Goal: Transaction & Acquisition: Purchase product/service

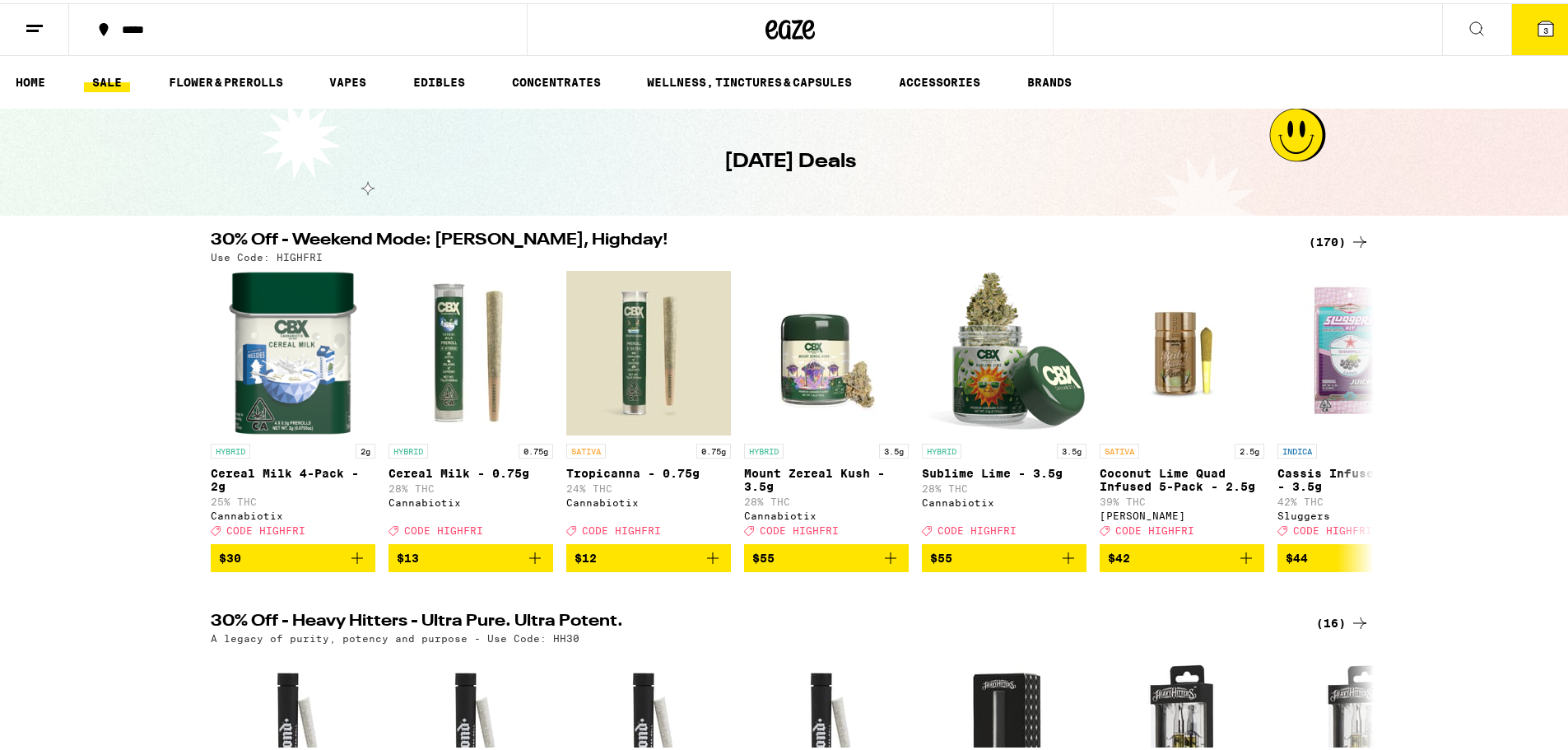
click at [1319, 238] on div "(170)" at bounding box center [1339, 238] width 61 height 19
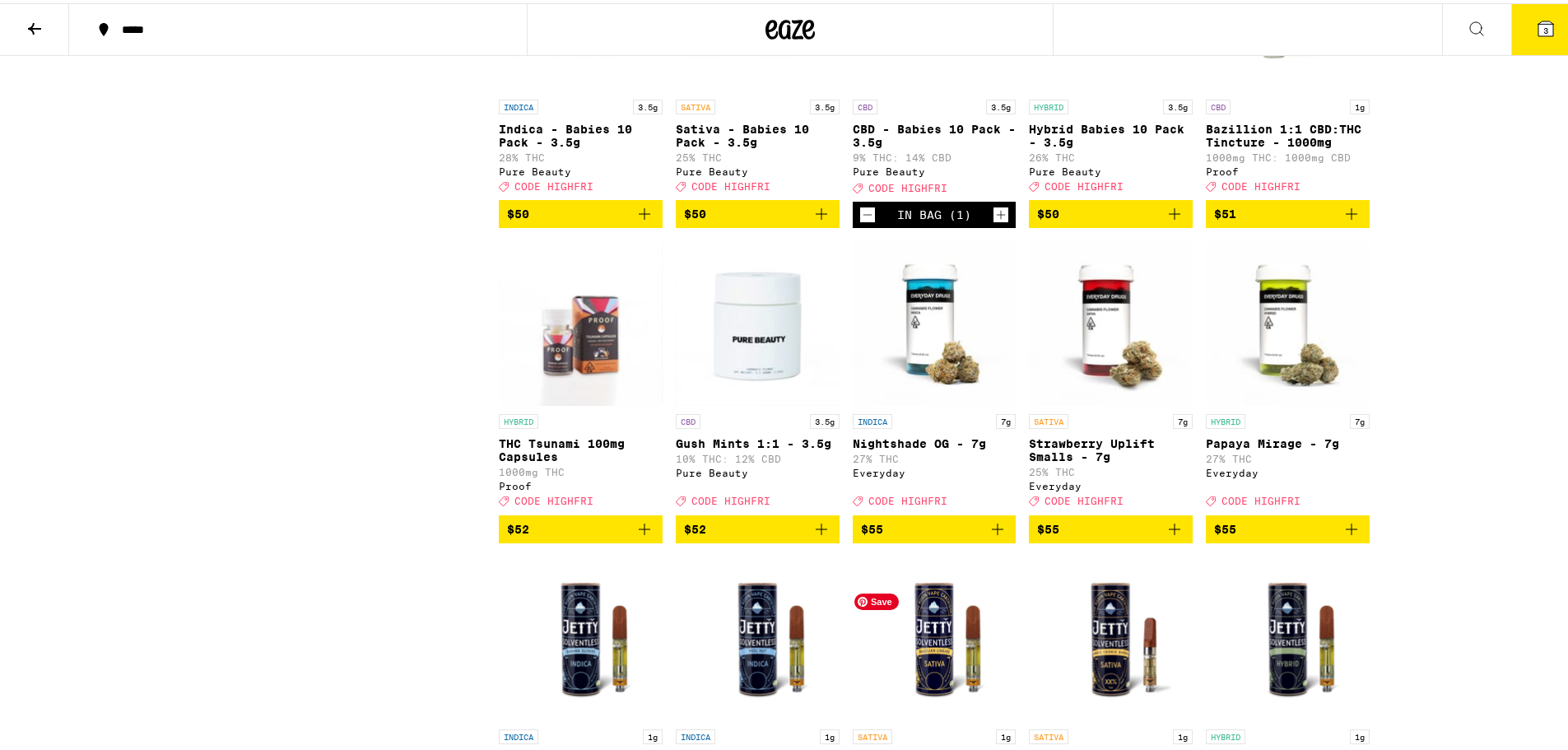
scroll to position [9720, 0]
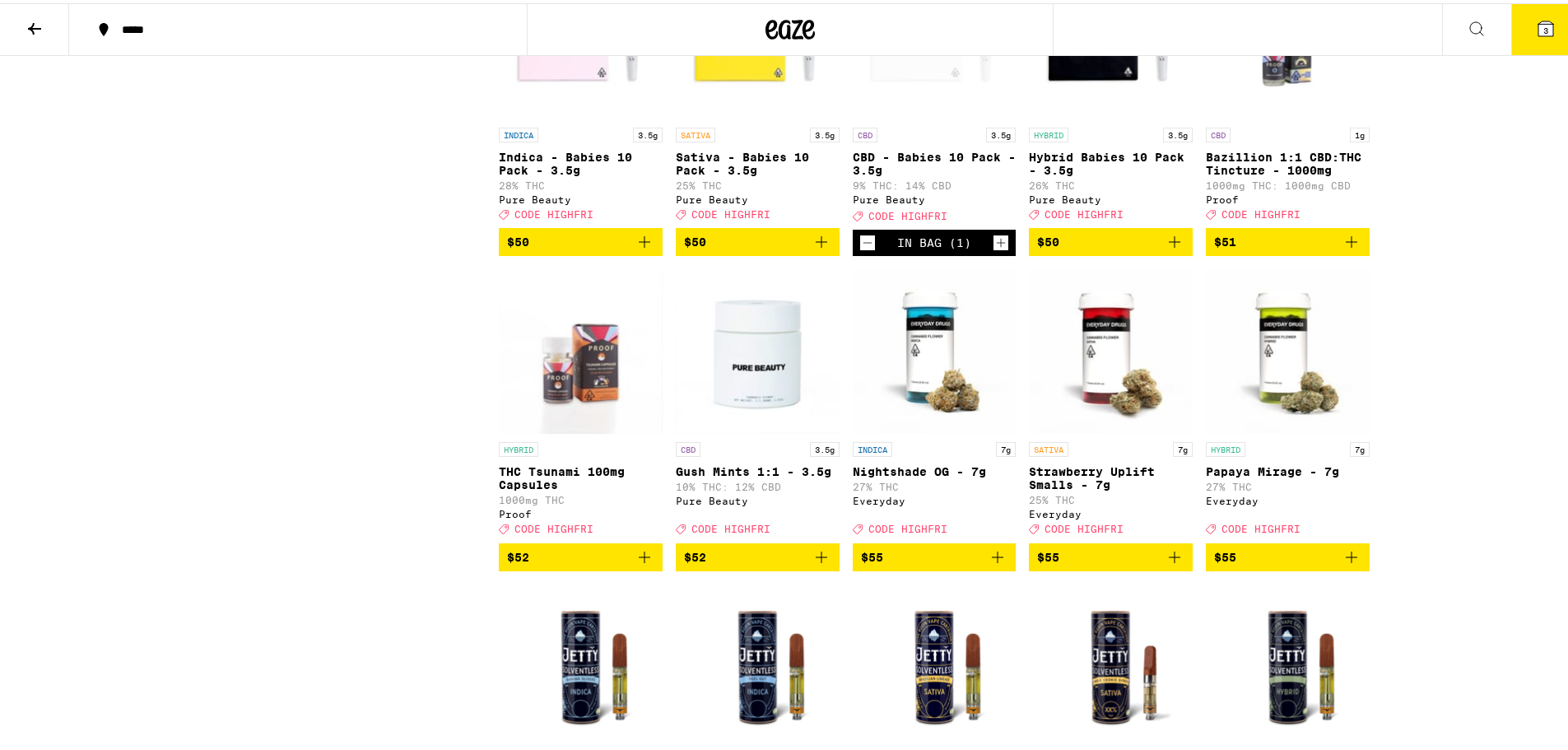
click at [1171, 248] on icon "Add to bag" at bounding box center [1173, 238] width 19 height 19
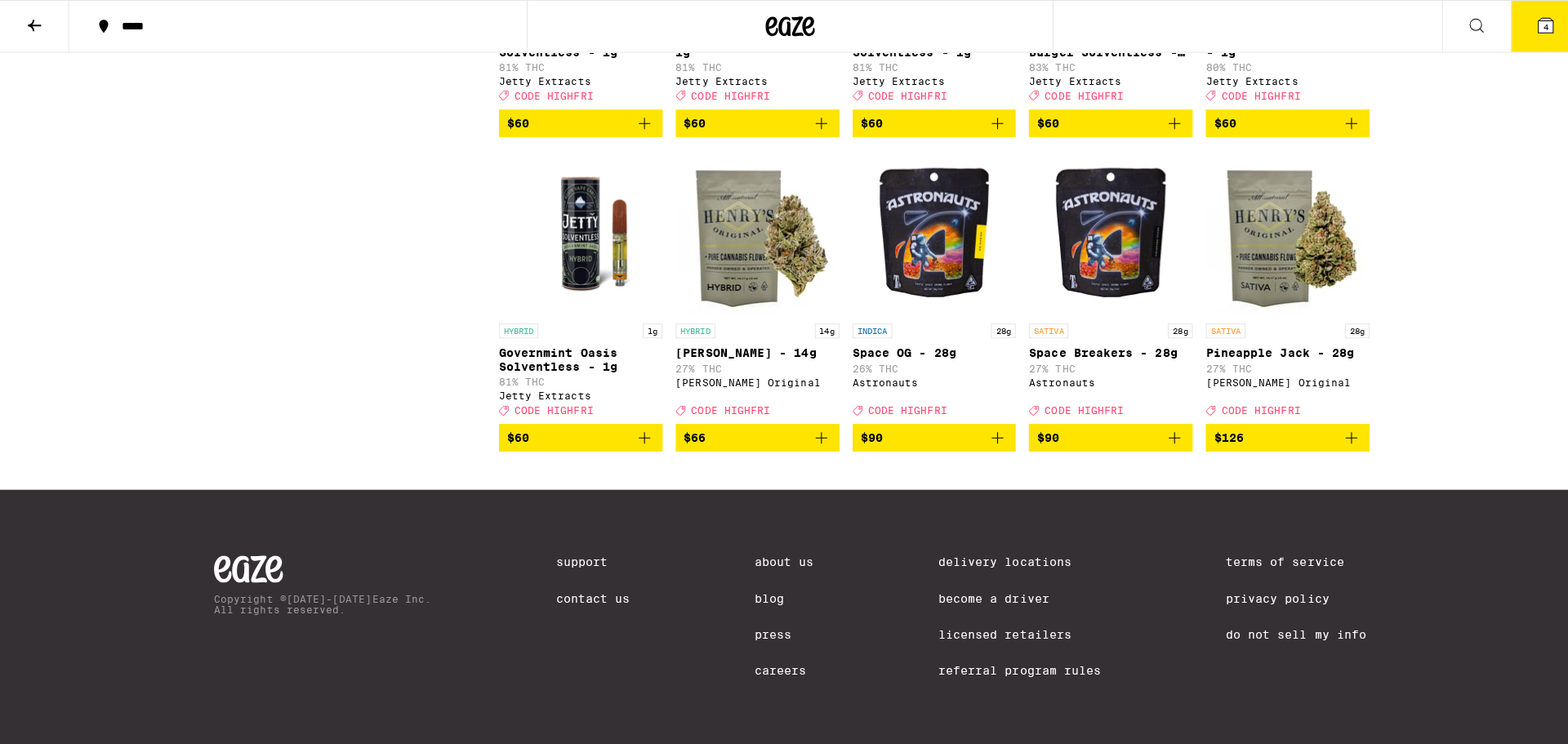
scroll to position [10762, 0]
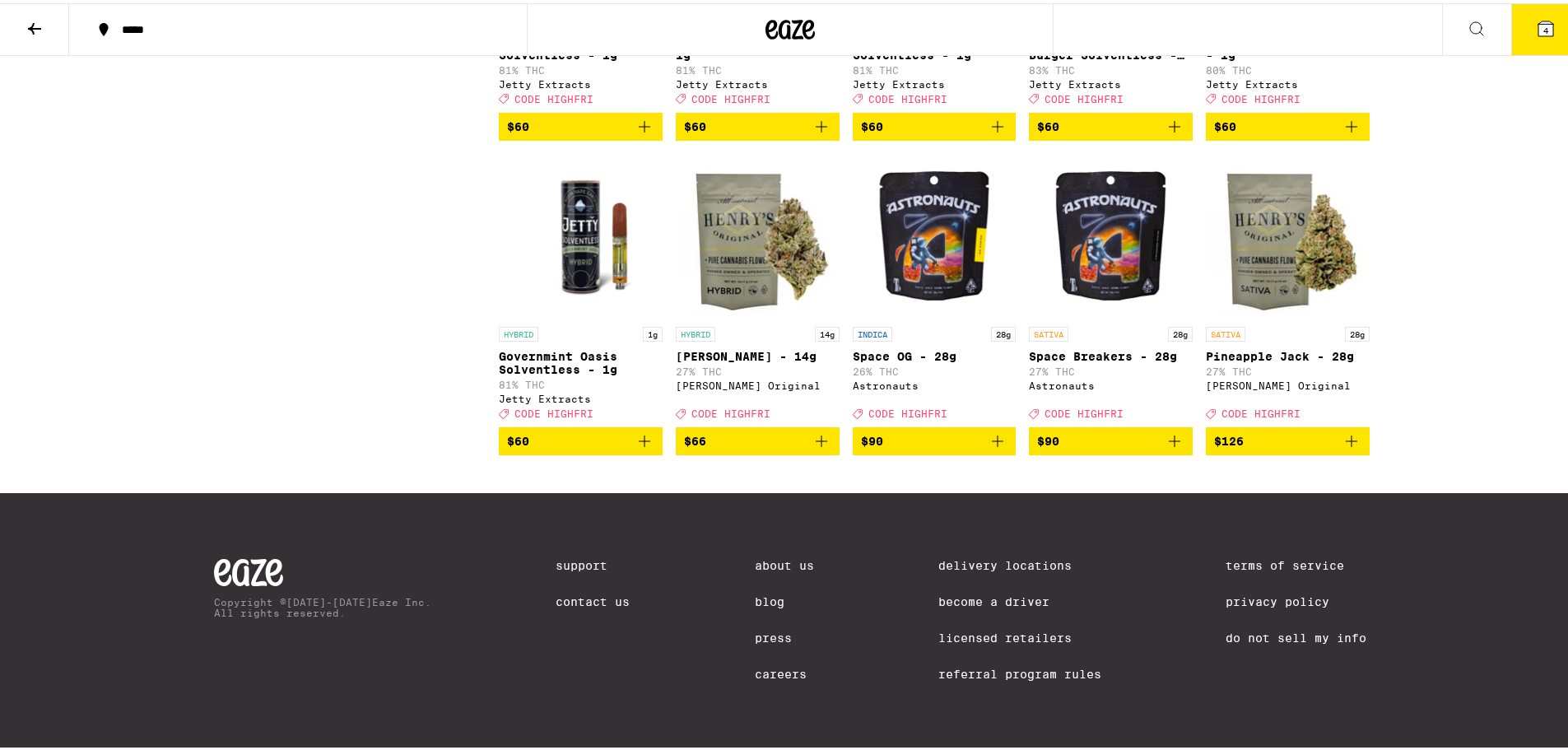
click at [1522, 23] on button "4" at bounding box center [1545, 26] width 69 height 51
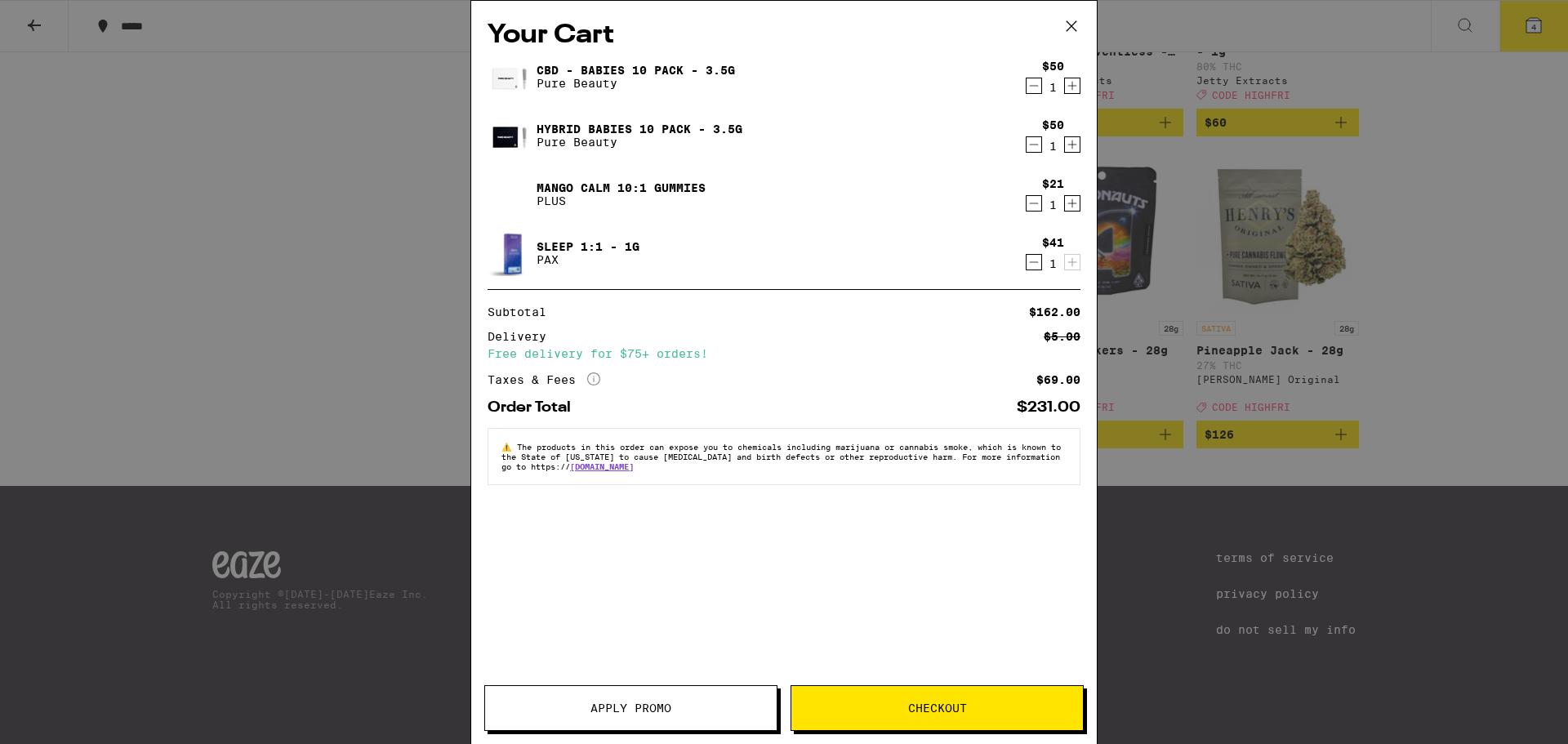
click at [689, 718] on button "Apply Promo" at bounding box center [631, 708] width 293 height 46
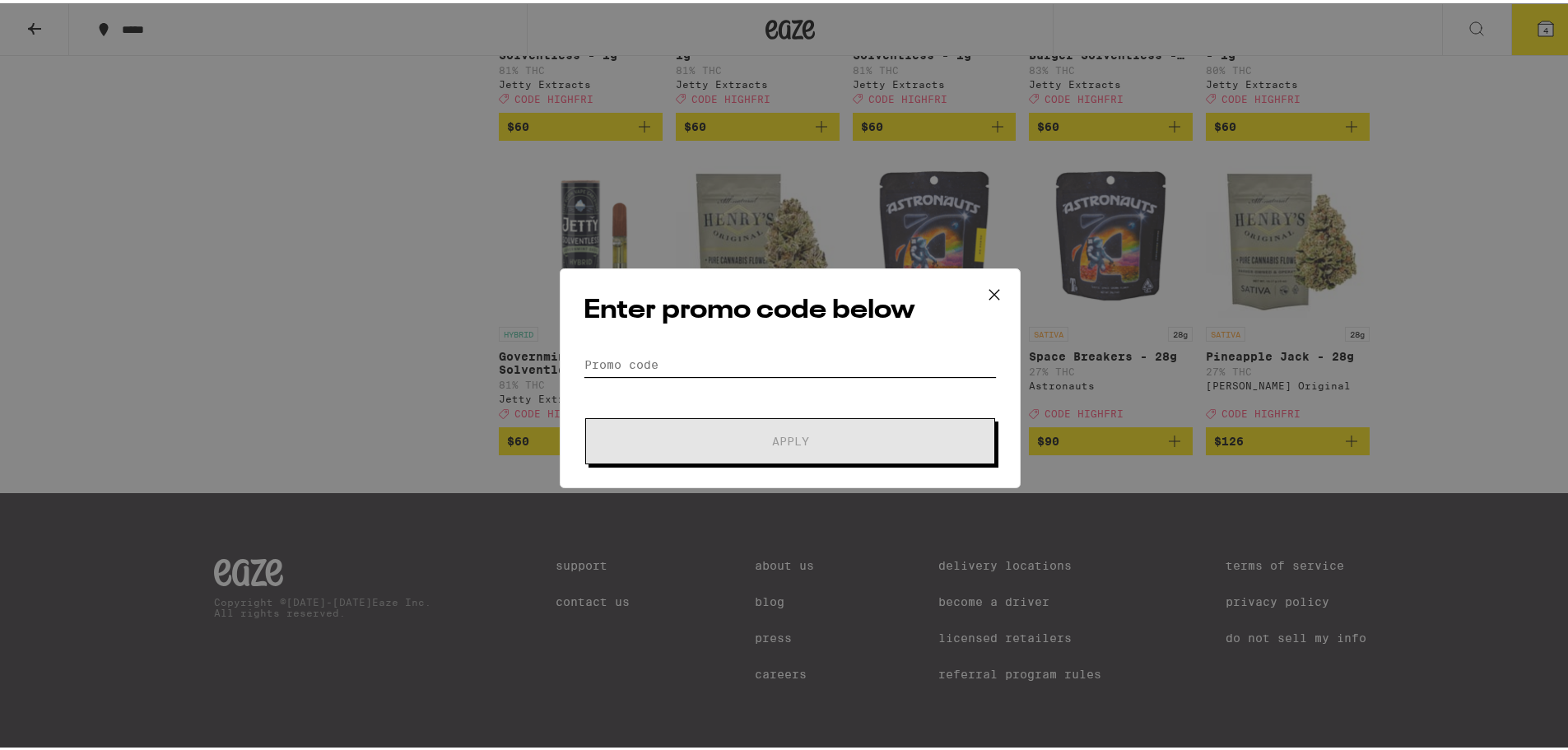
click at [725, 371] on input "Promo Code" at bounding box center [790, 362] width 413 height 25
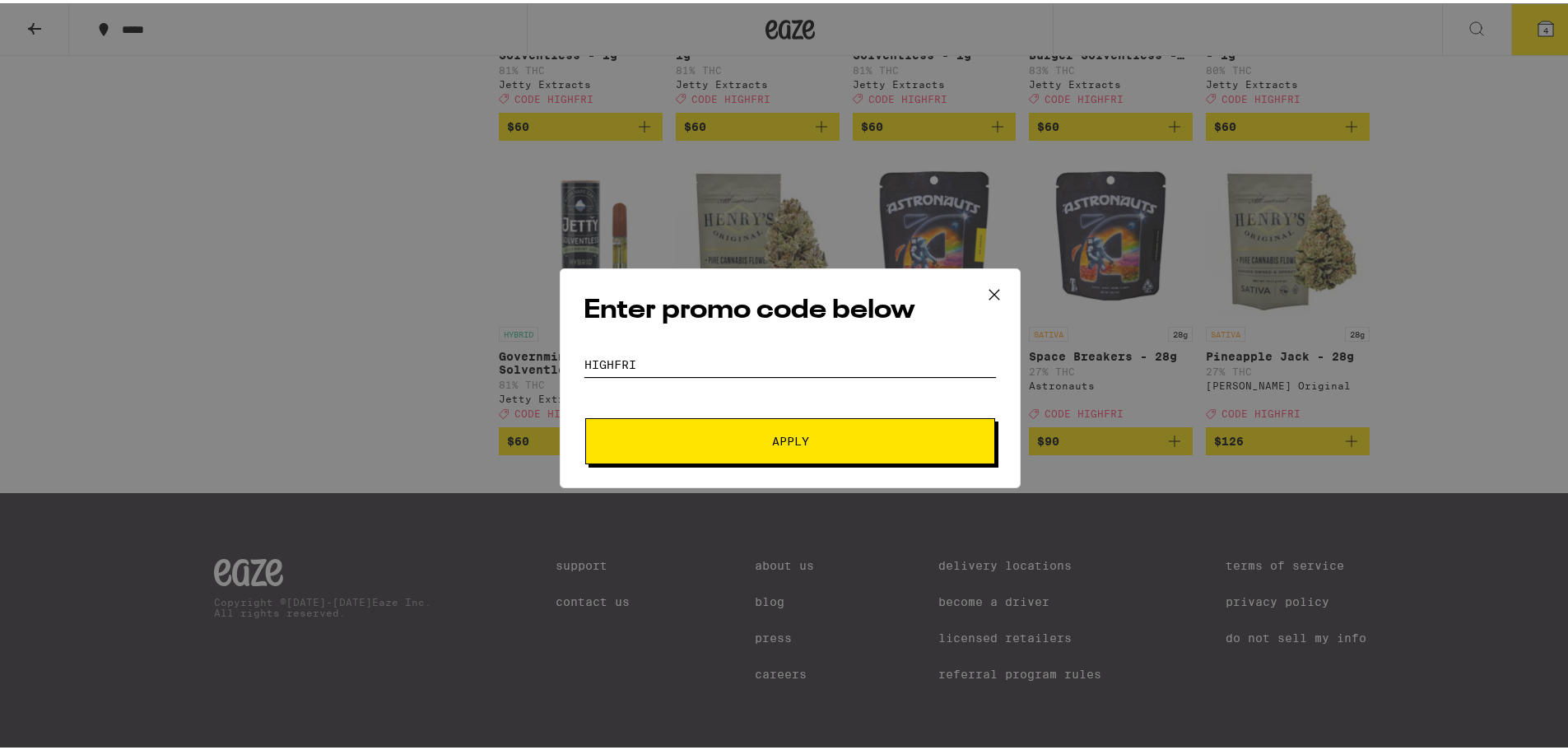
type input "highfri"
click at [761, 440] on span "Apply" at bounding box center [790, 438] width 296 height 12
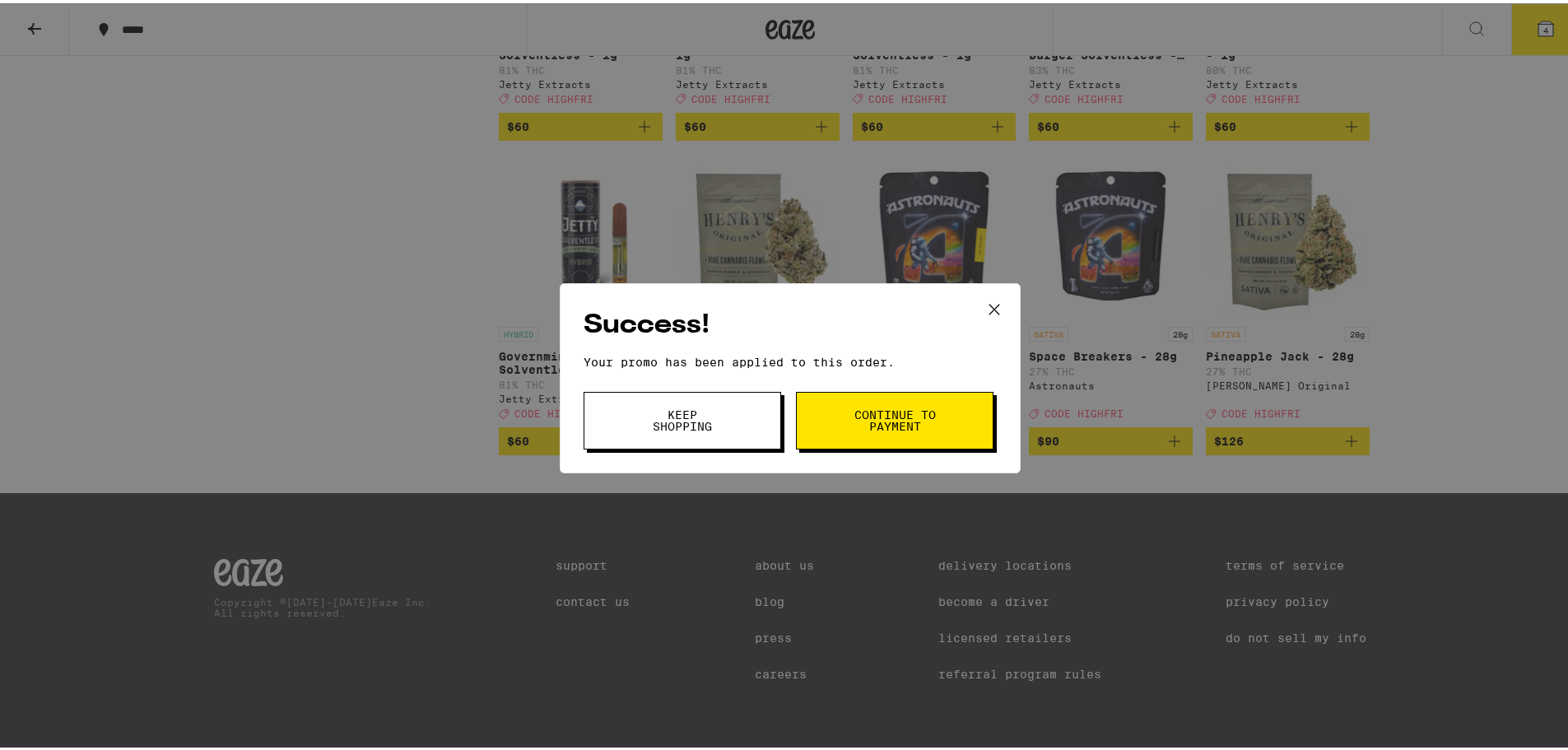
click at [652, 414] on span "Keep Shopping" at bounding box center [681, 417] width 84 height 23
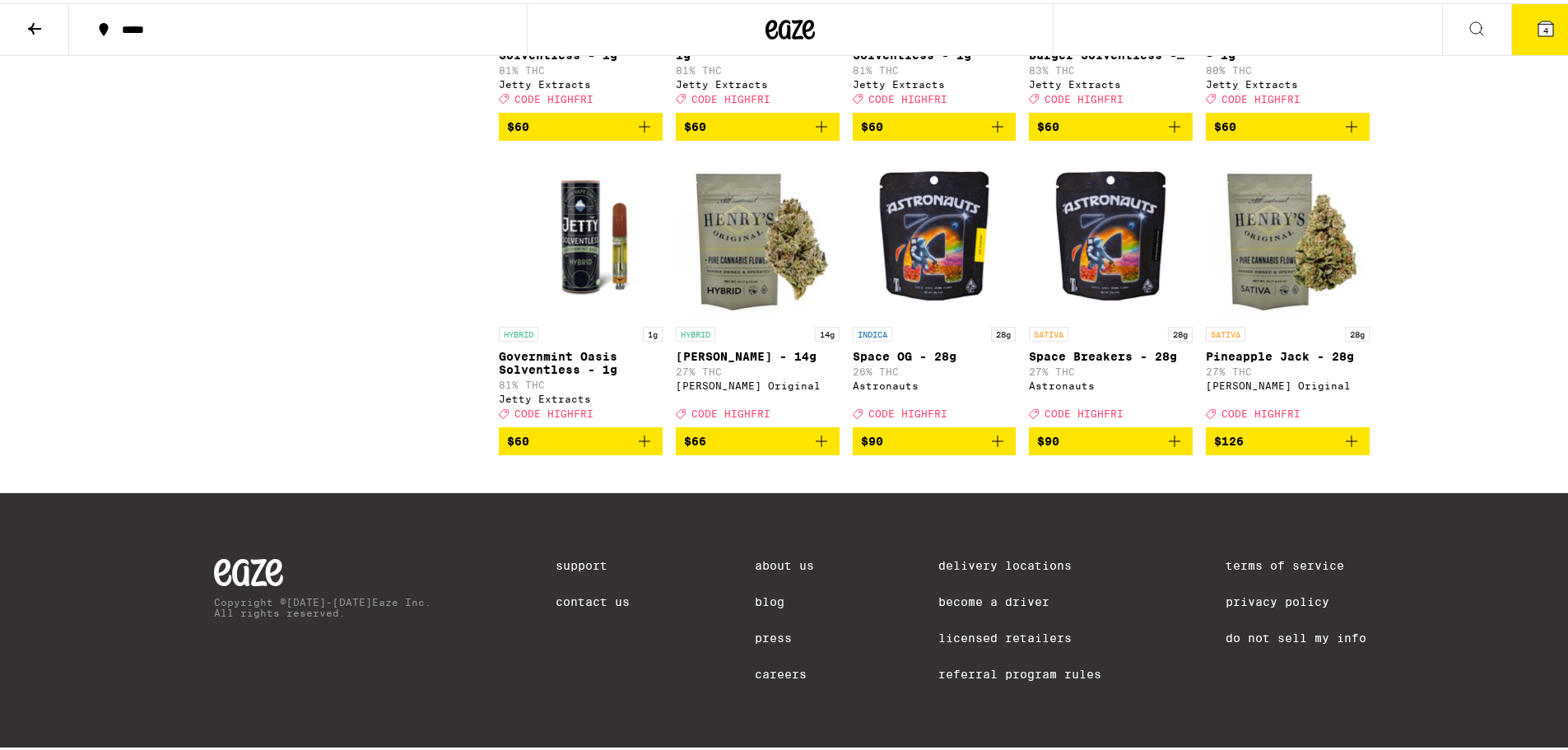
click at [1539, 23] on icon at bounding box center [1546, 26] width 15 height 15
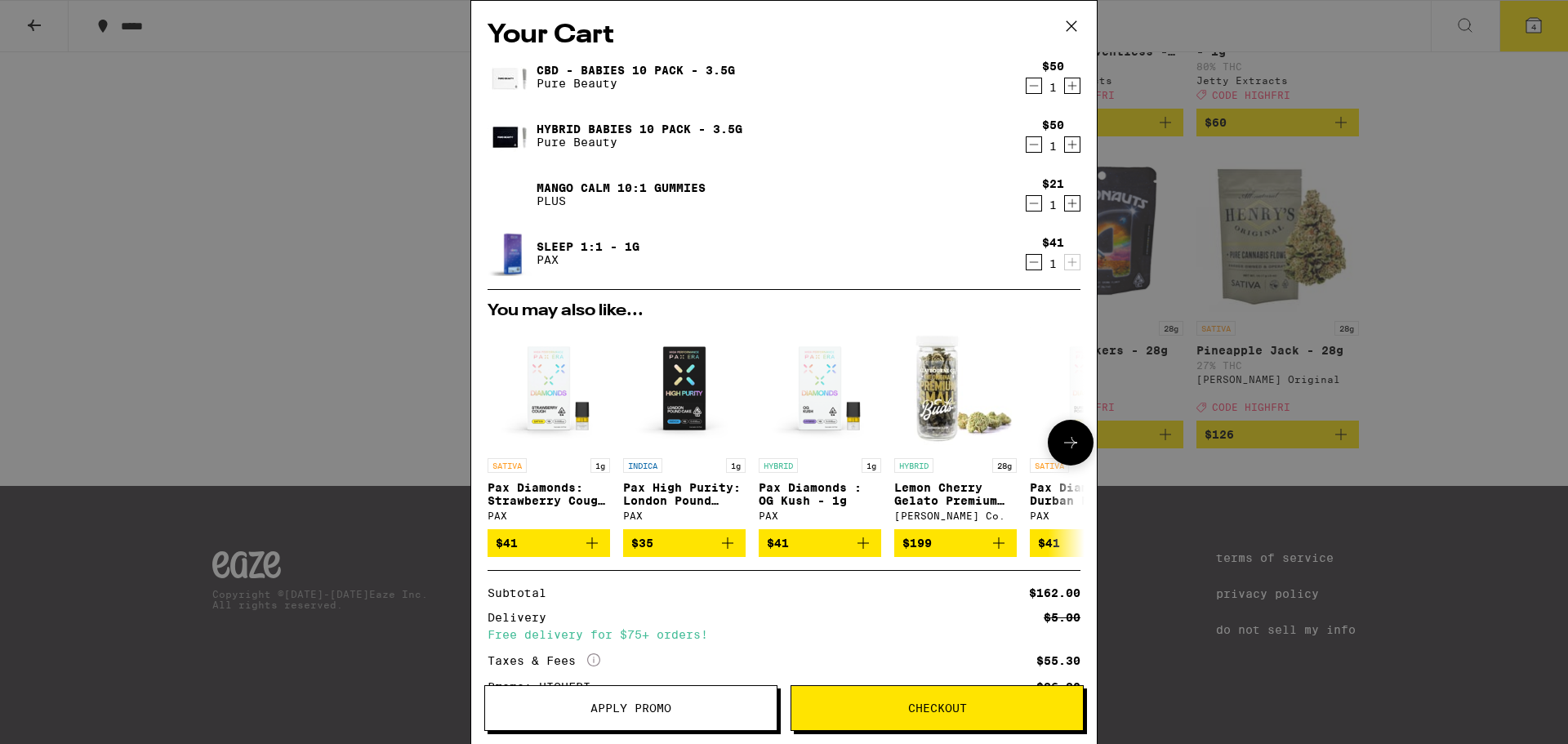
click at [1062, 443] on icon at bounding box center [1071, 442] width 19 height 19
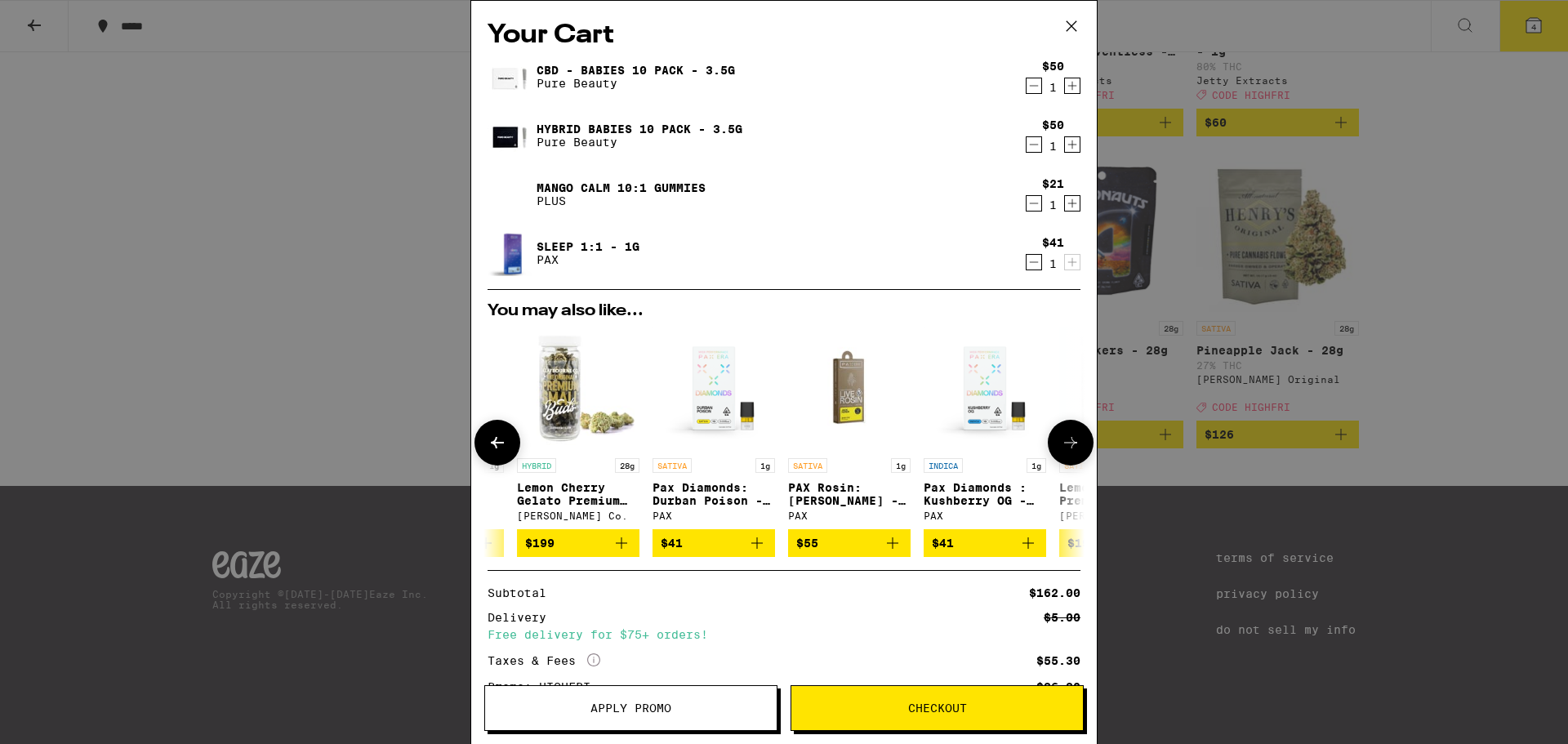
scroll to position [0, 402]
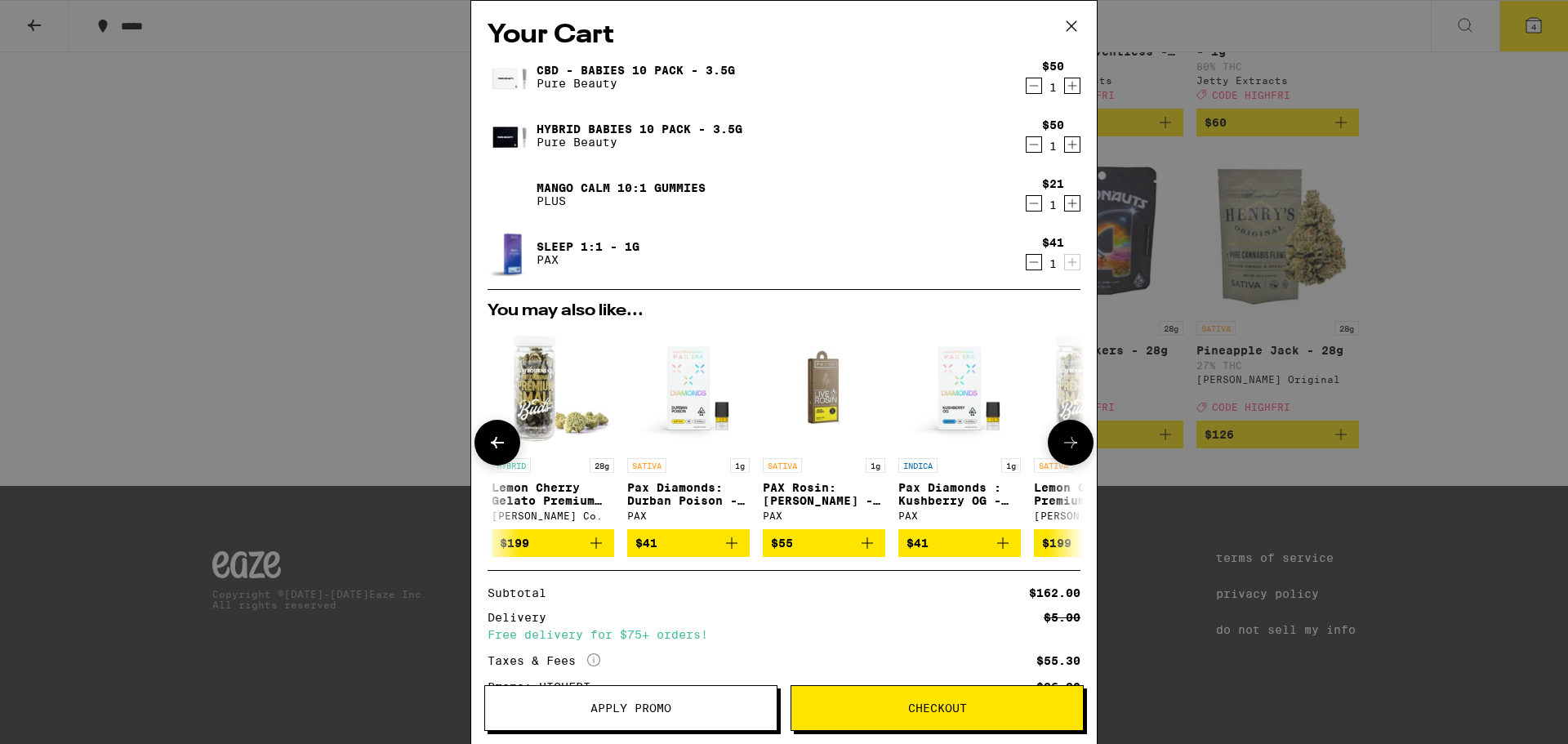
click at [1062, 443] on icon at bounding box center [1071, 442] width 19 height 19
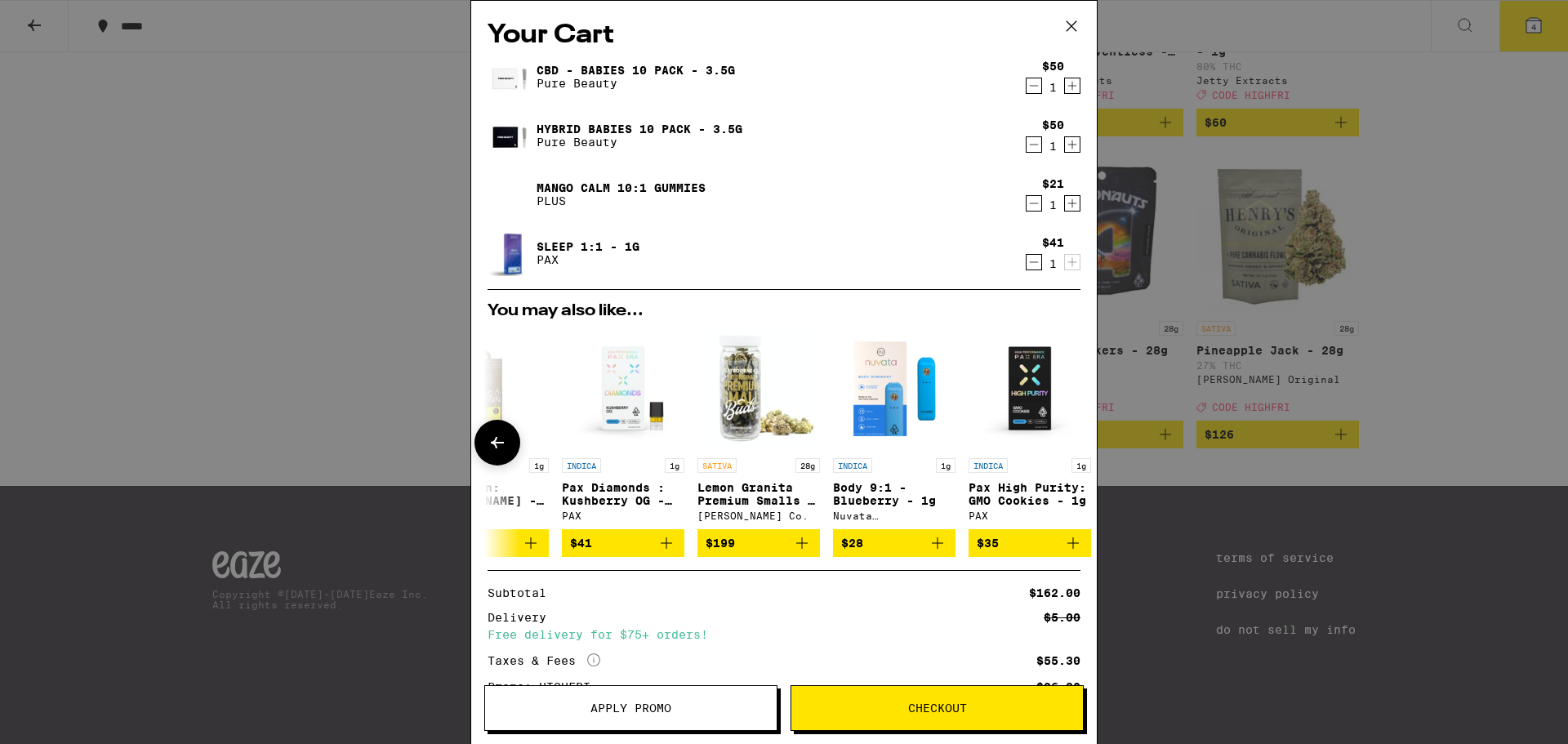
scroll to position [0, 775]
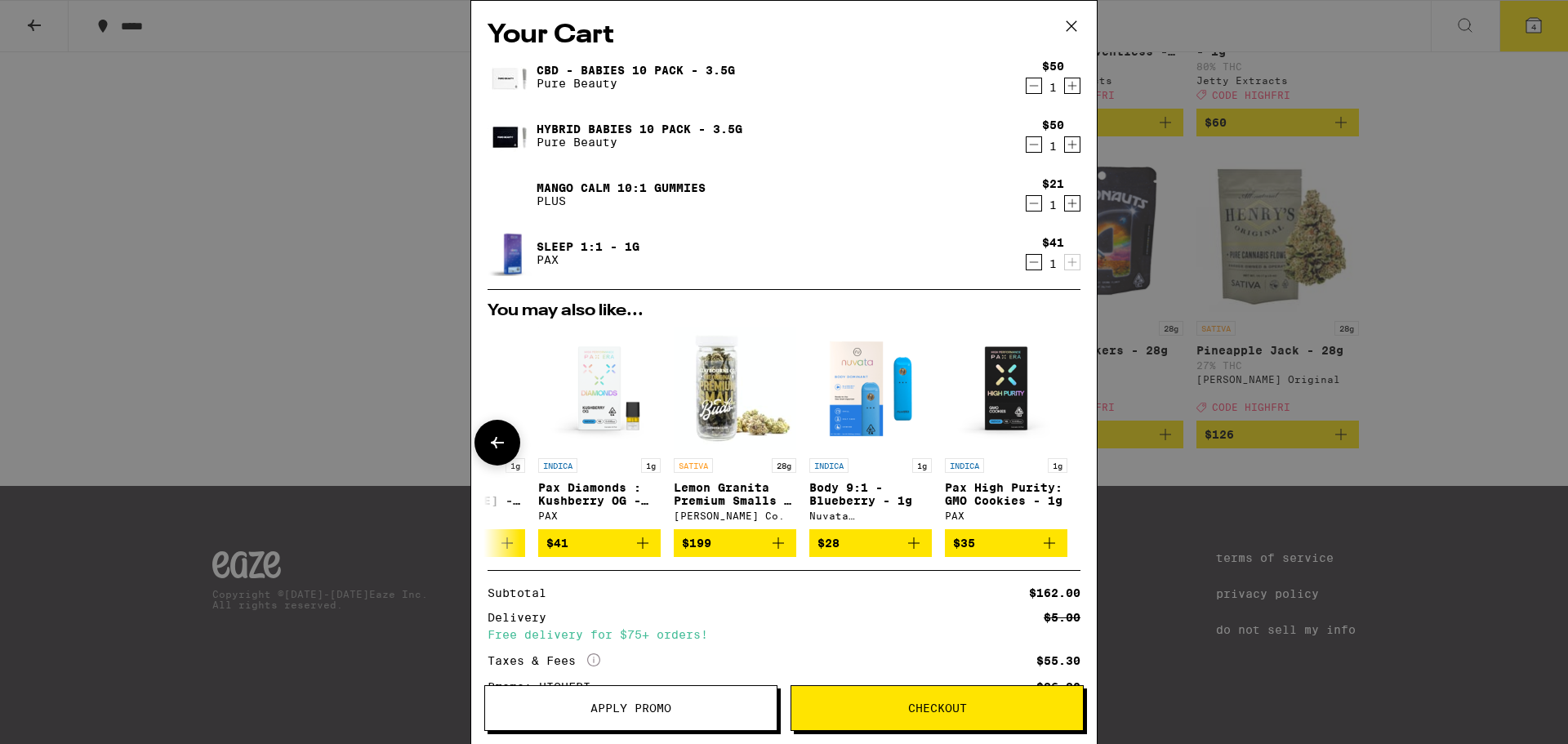
click at [499, 443] on icon at bounding box center [497, 442] width 19 height 19
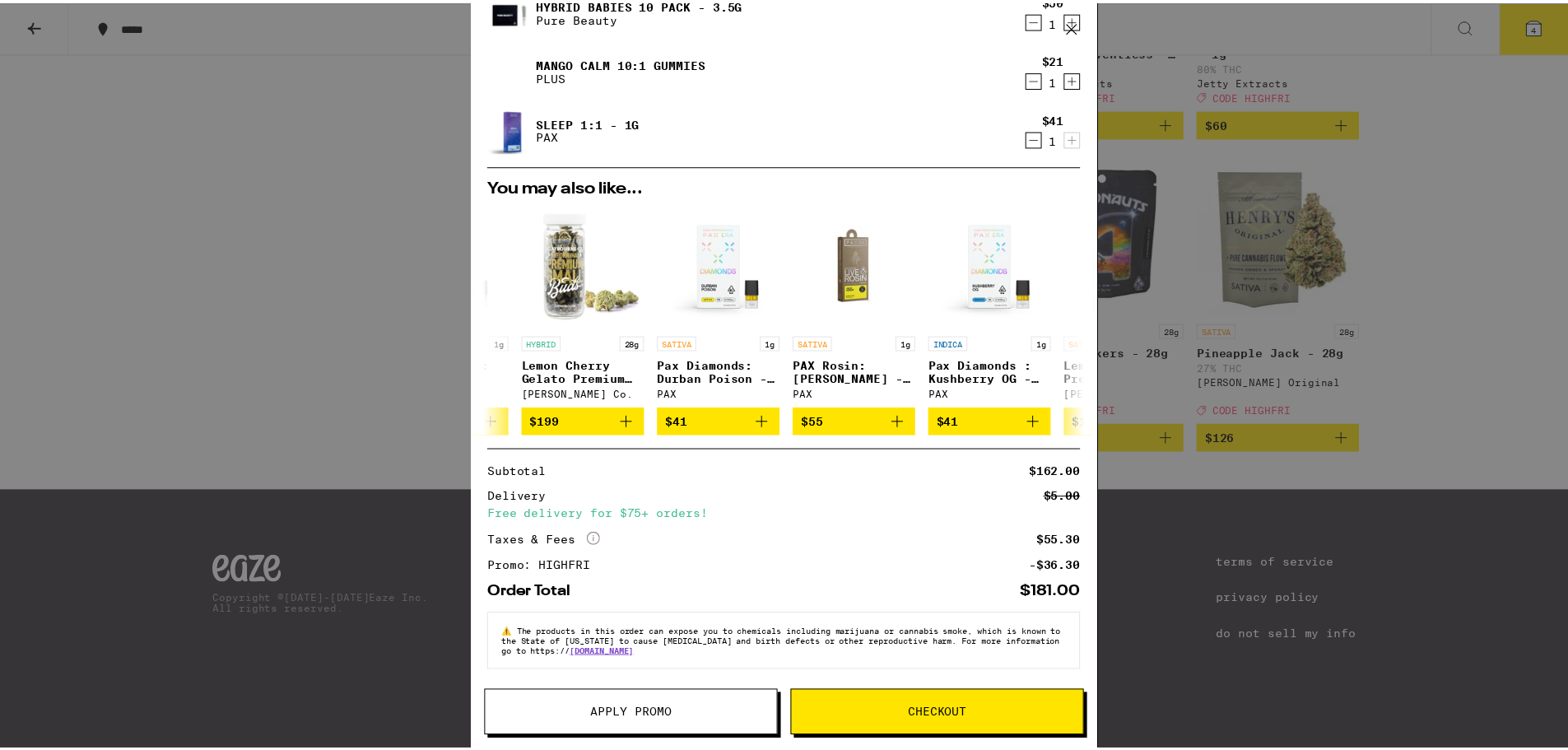
scroll to position [0, 0]
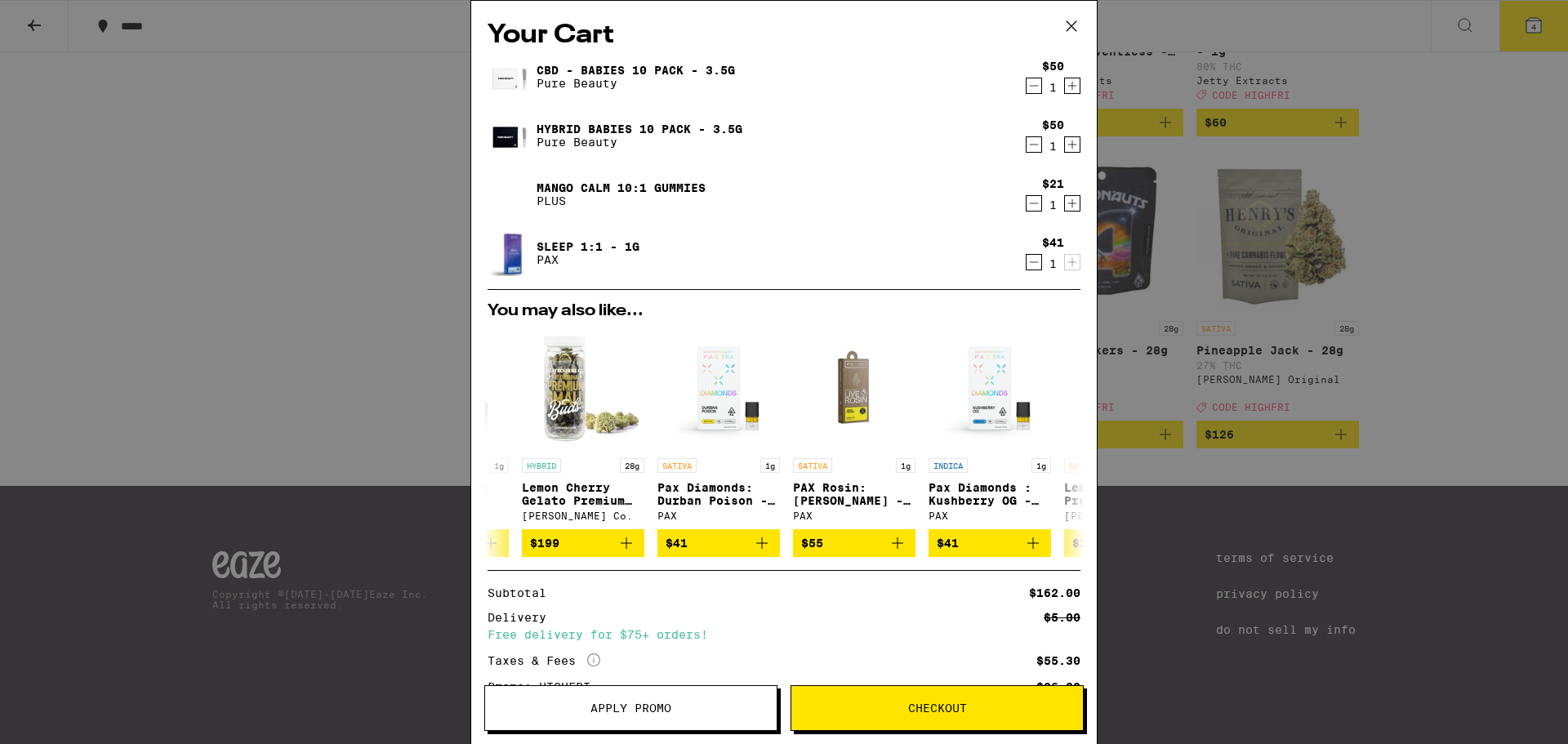
drag, startPoint x: 1066, startPoint y: 25, endPoint x: 1113, endPoint y: 74, distance: 67.9
click at [1066, 24] on icon at bounding box center [1071, 26] width 25 height 25
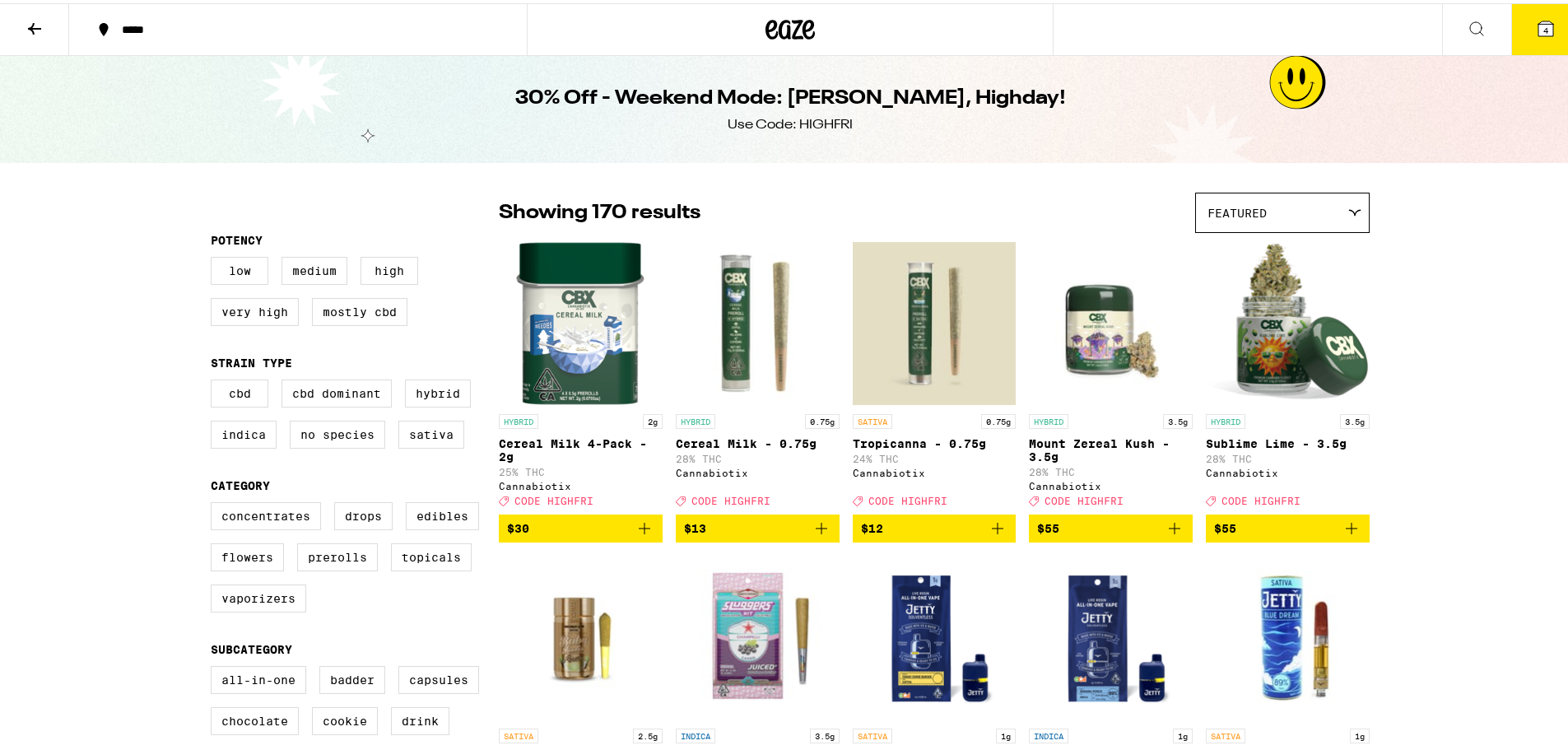
click at [1467, 19] on icon at bounding box center [1476, 25] width 19 height 19
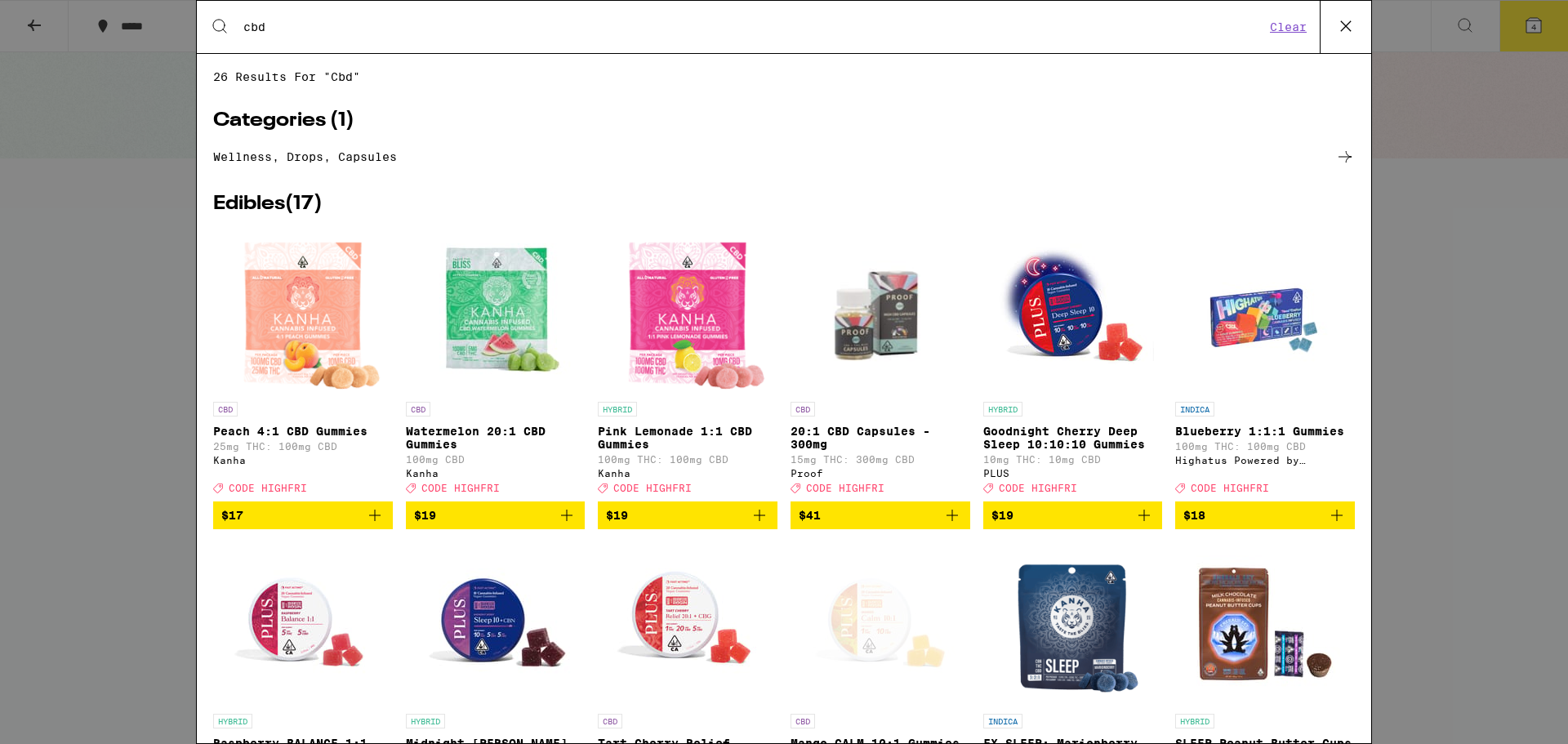
type input "cbd"
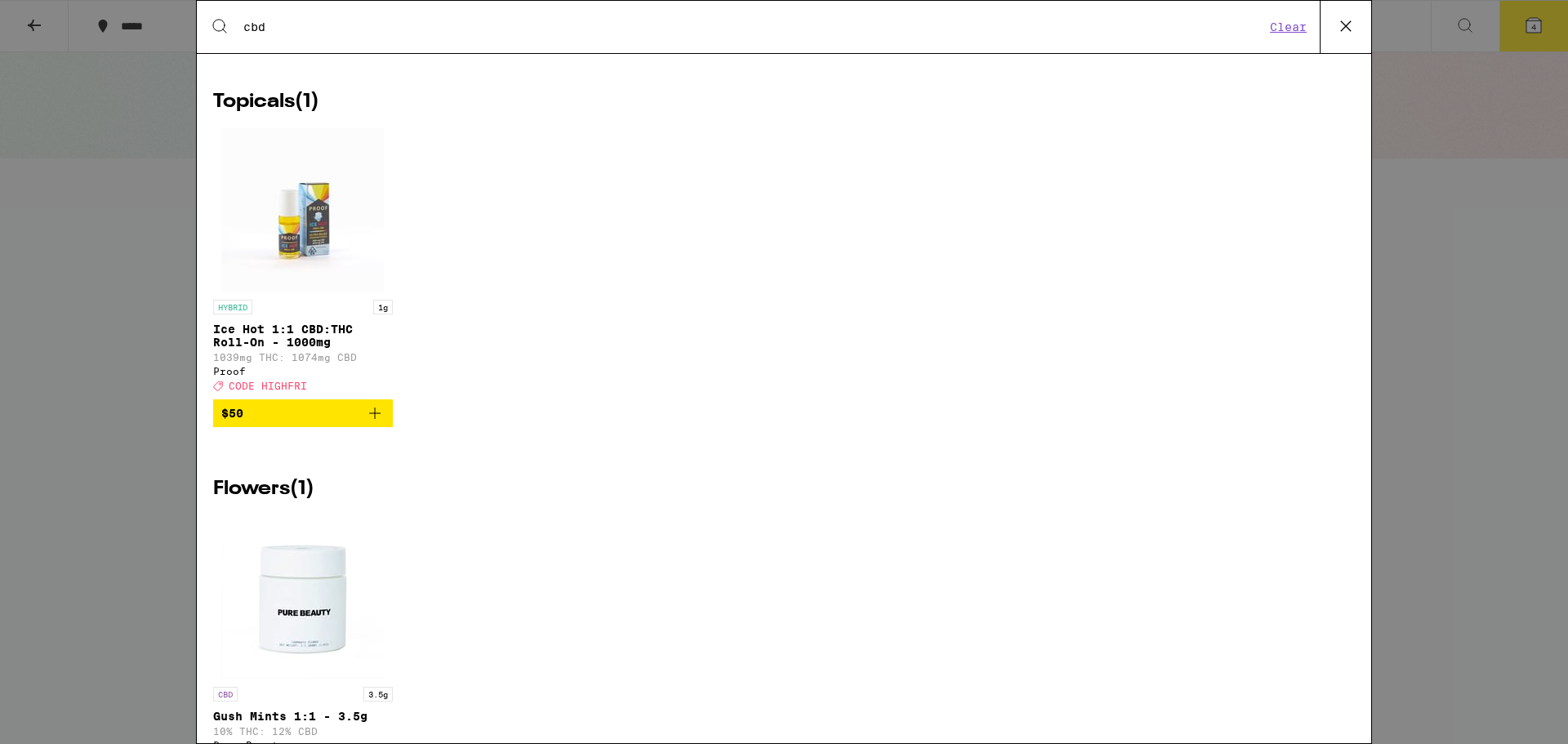
scroll to position [1796, 0]
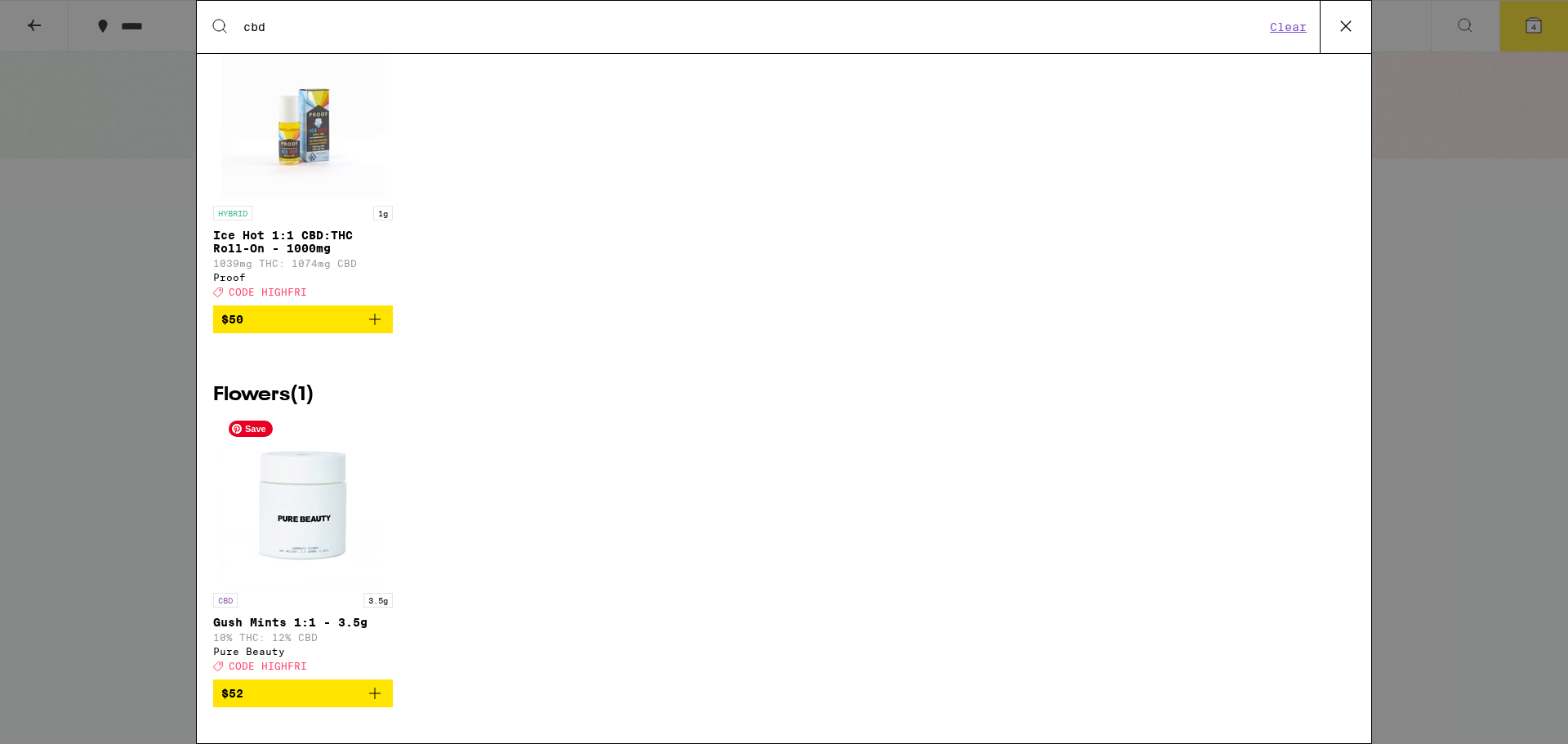
click at [317, 487] on img "Open page for Gush Mints 1:1 - 3.5g from Pure Beauty" at bounding box center [303, 503] width 163 height 163
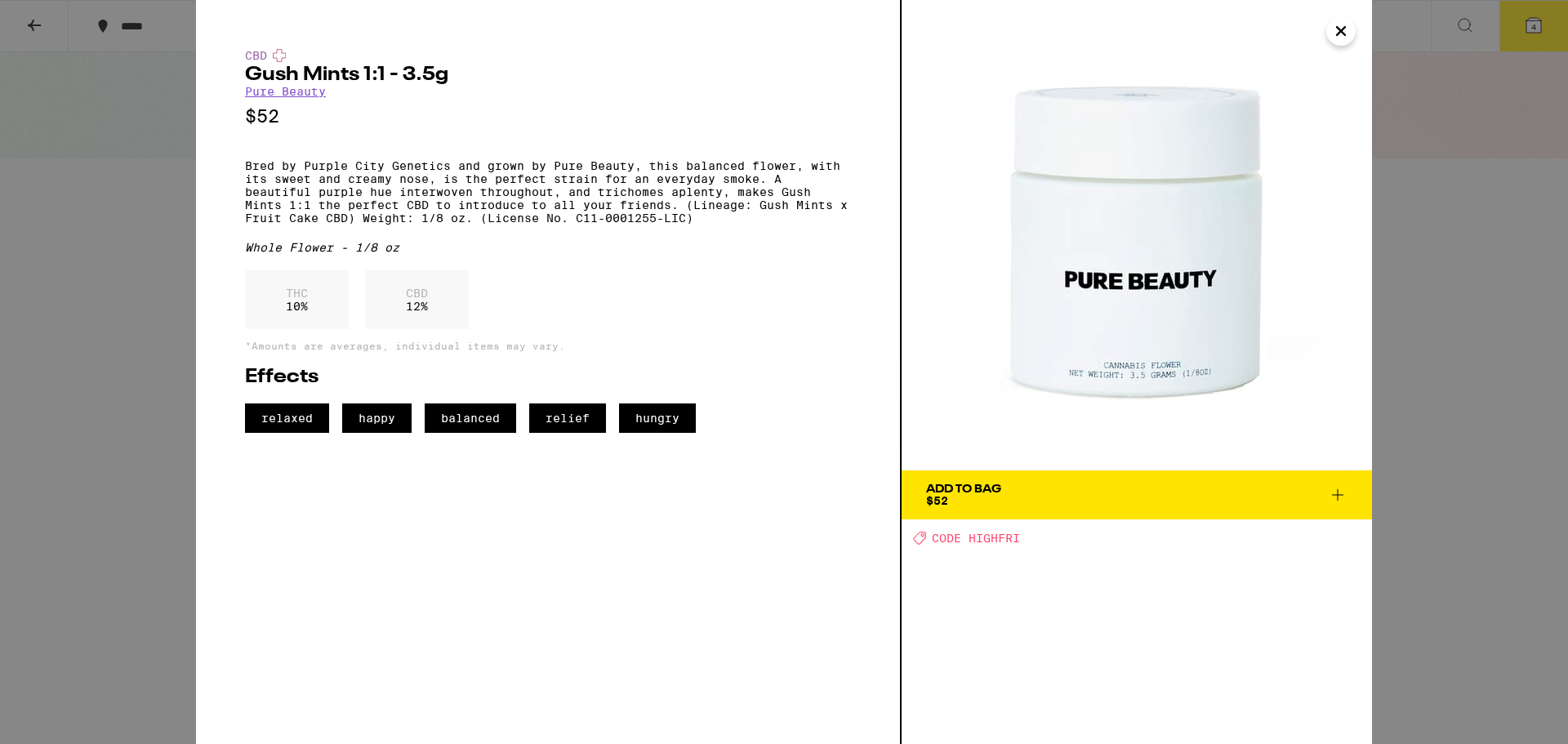
click at [1340, 491] on icon at bounding box center [1337, 495] width 19 height 19
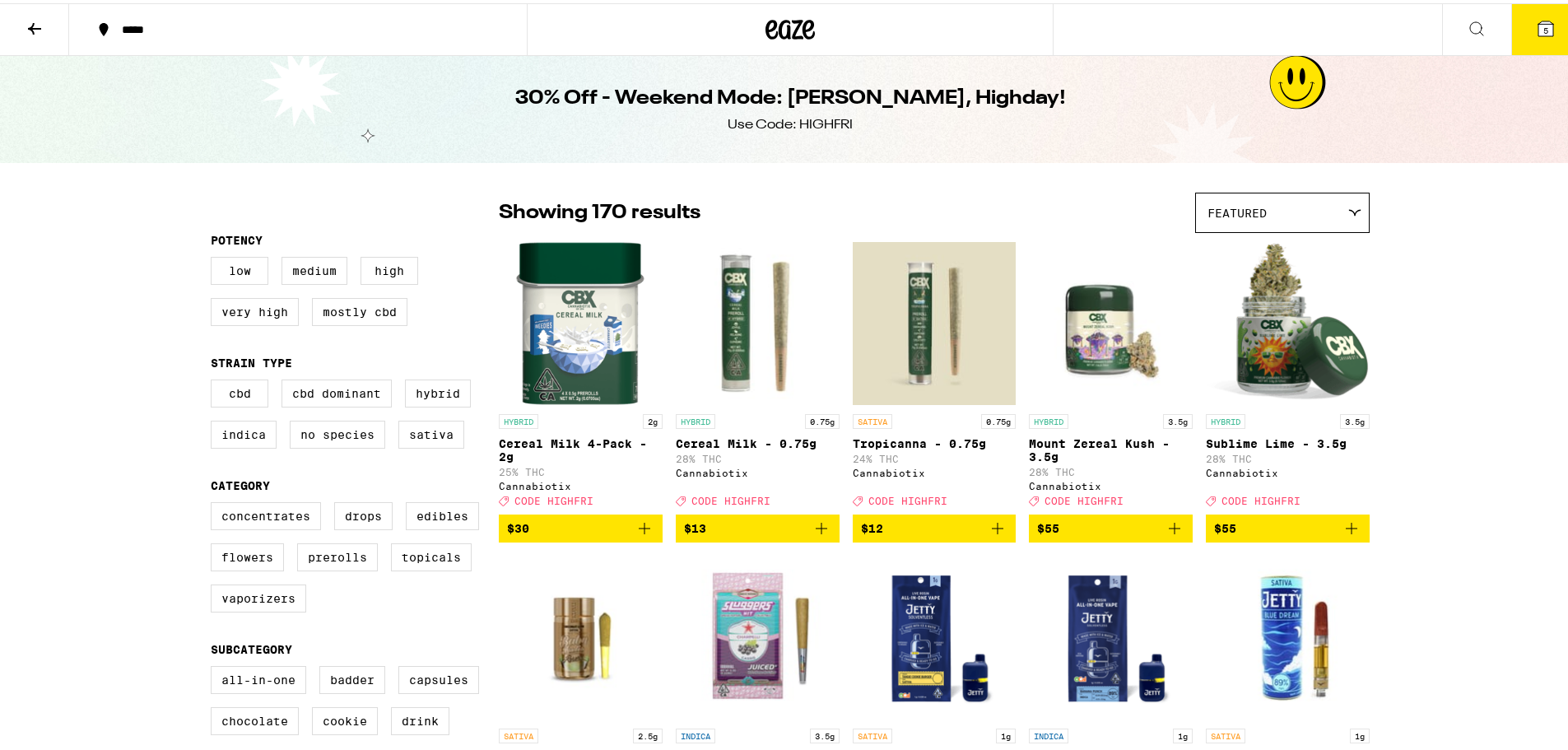
click at [1539, 20] on icon at bounding box center [1546, 26] width 15 height 15
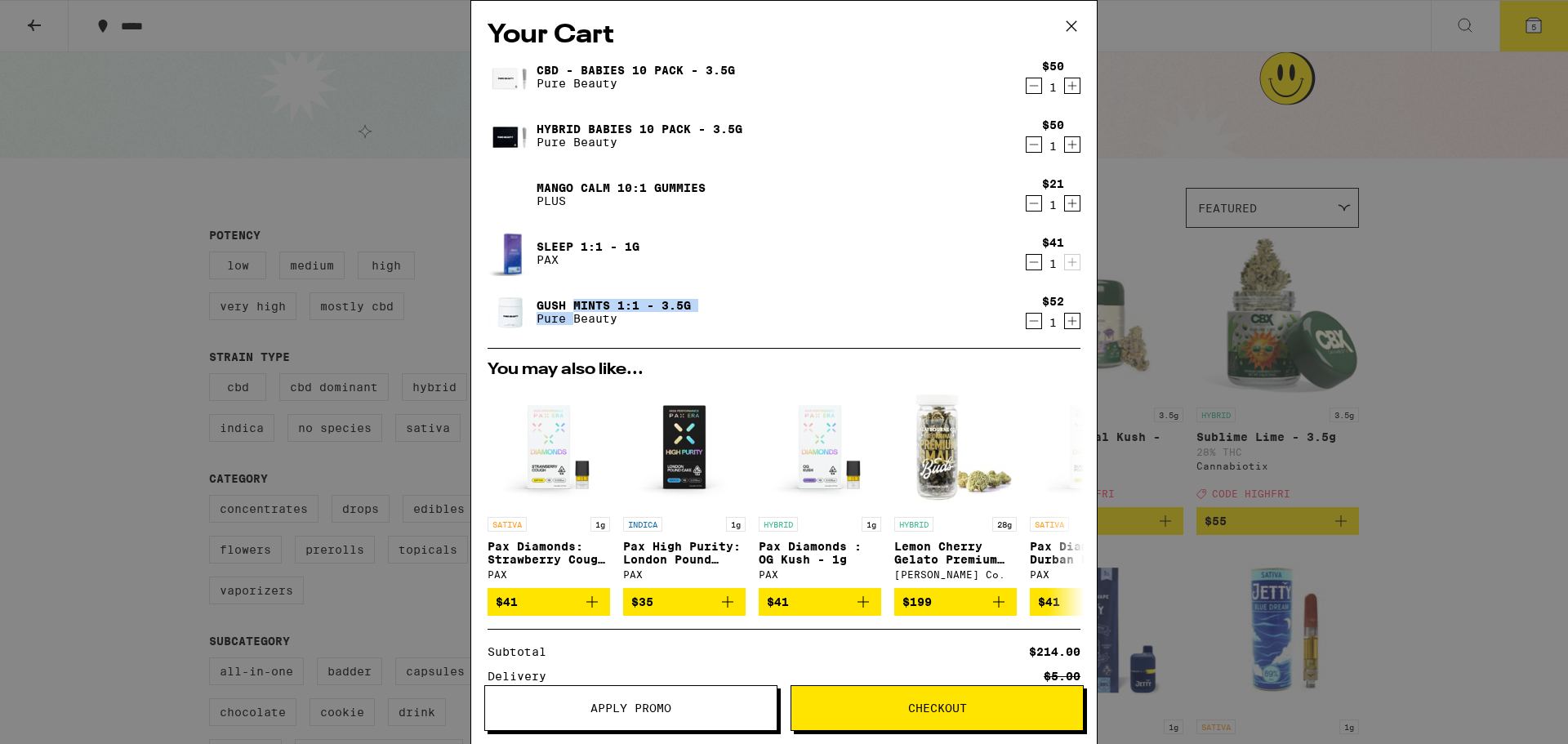
click at [574, 311] on div "Gush Mints 1:1 - 3.5g Pure Beauty" at bounding box center [613, 312] width 154 height 26
click at [622, 305] on link "Gush Mints 1:1 - 3.5g" at bounding box center [613, 306] width 154 height 13
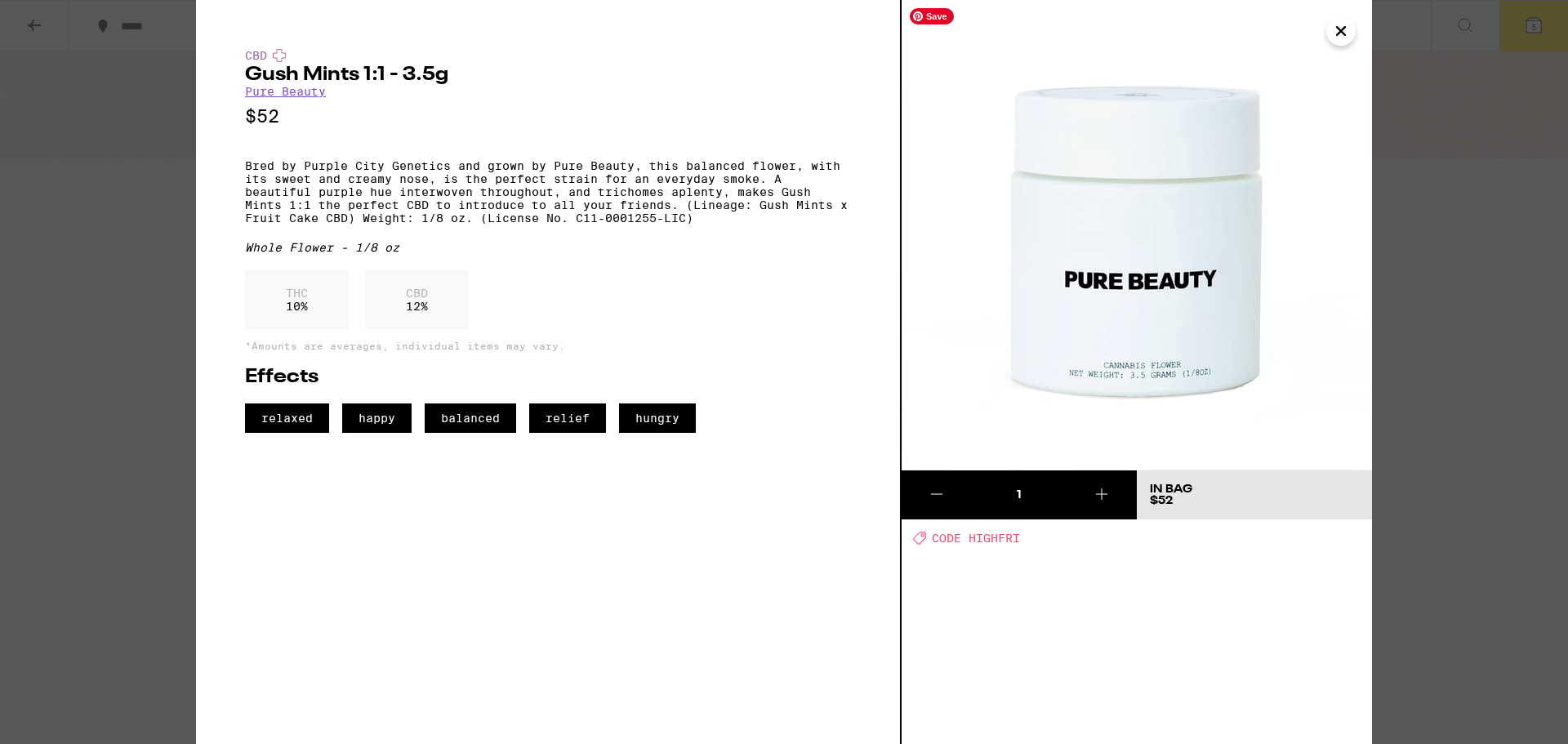
click at [1346, 32] on icon "Close" at bounding box center [1341, 31] width 19 height 25
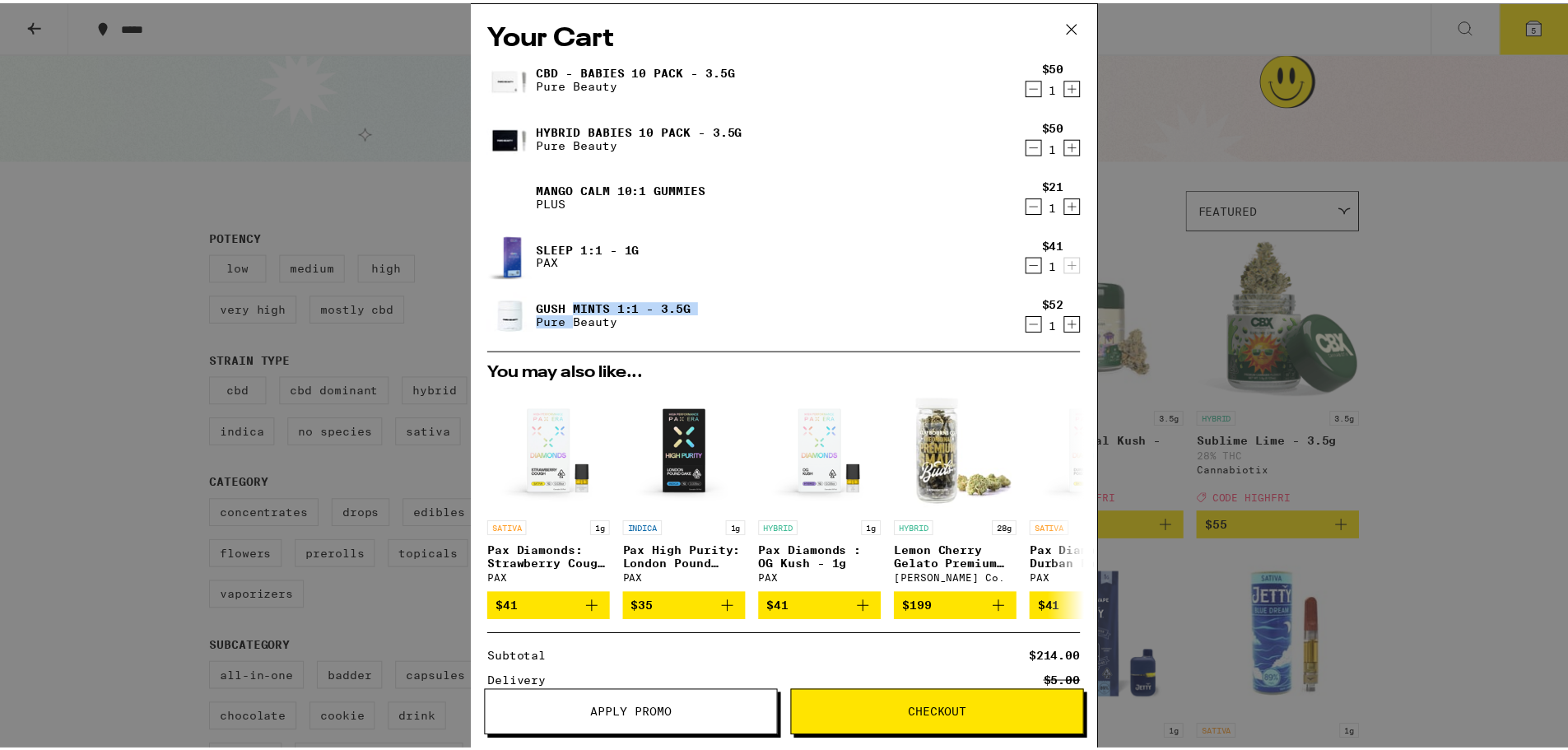
scroll to position [195, 0]
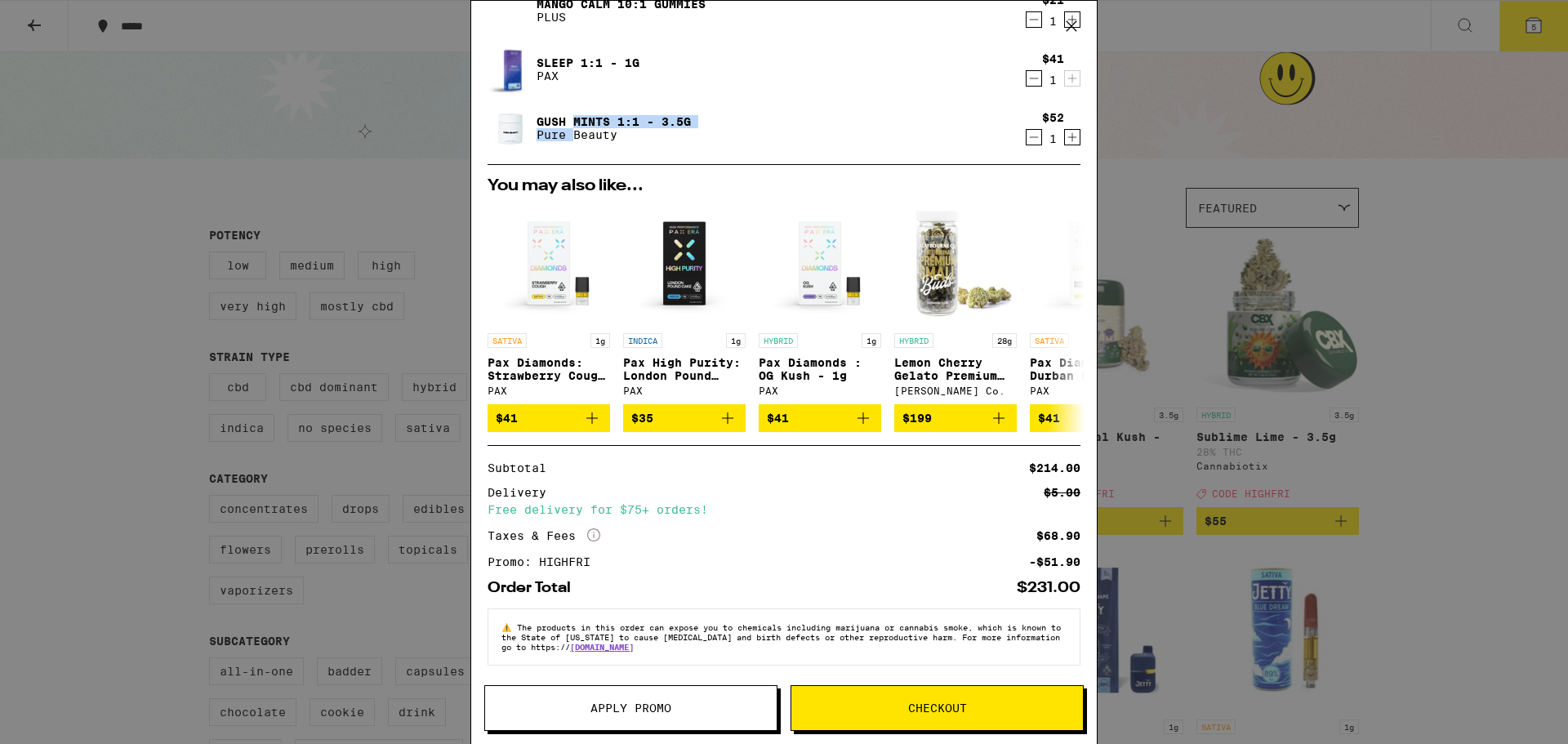
click at [1072, 26] on icon at bounding box center [1071, 26] width 10 height 10
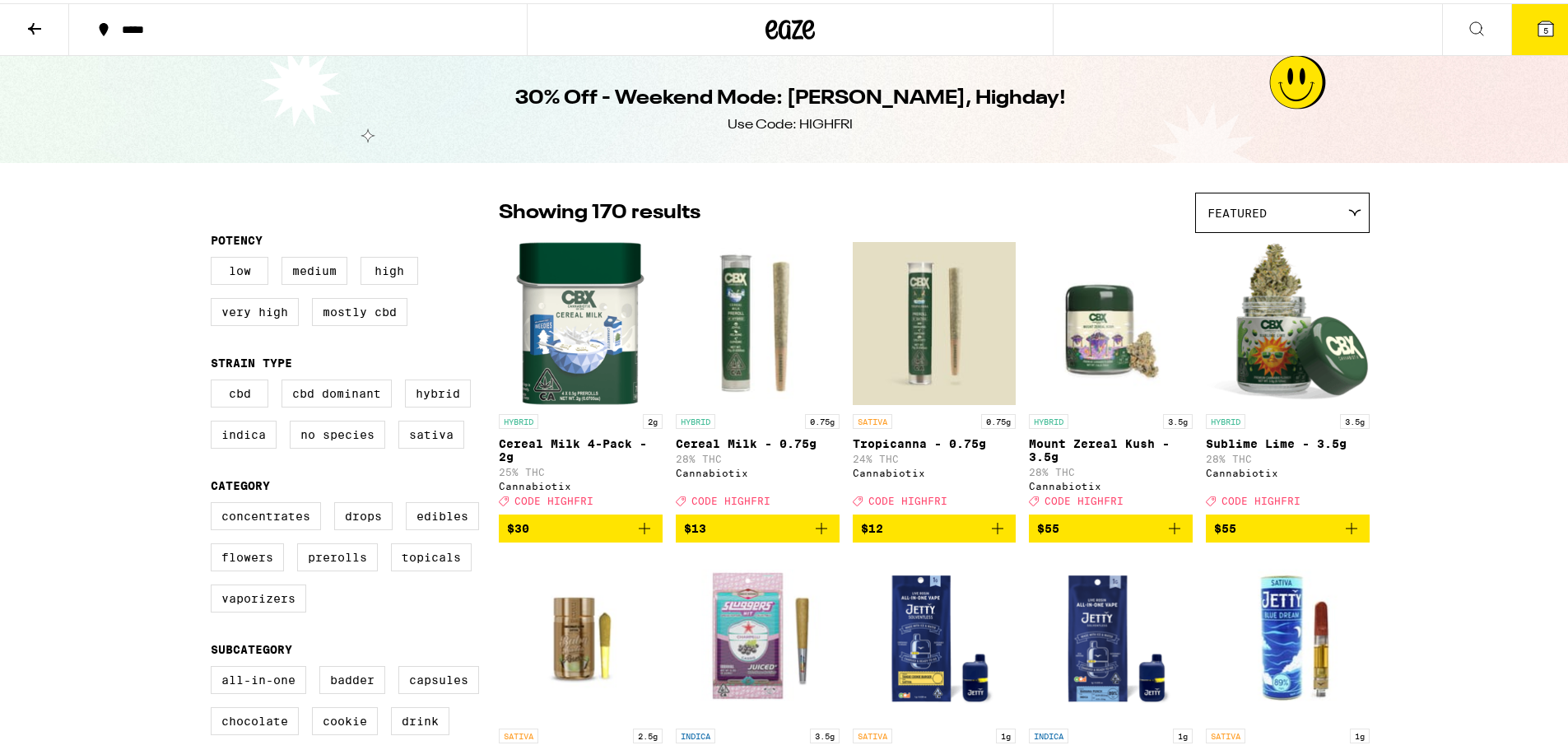
click at [29, 29] on icon at bounding box center [34, 25] width 19 height 19
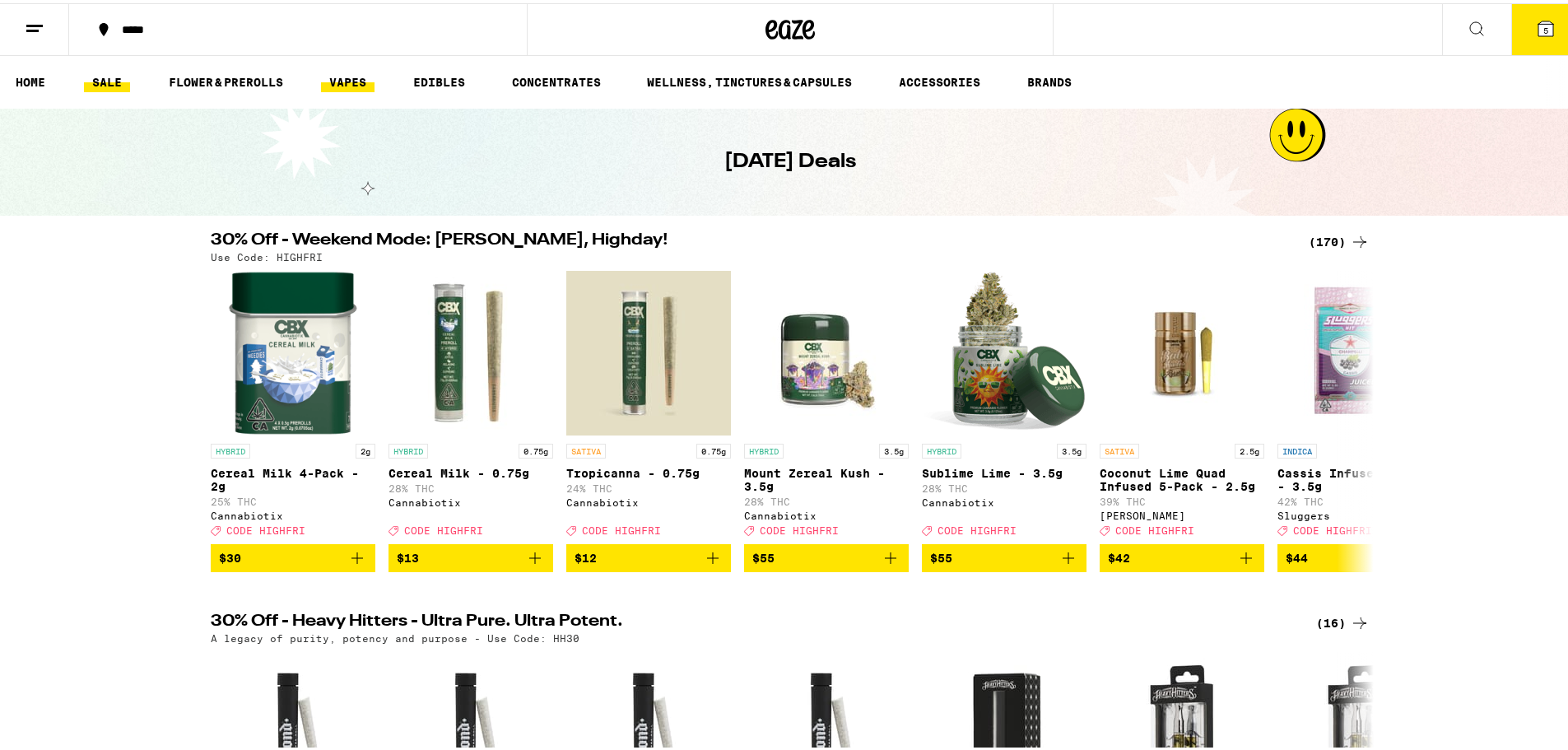
click at [350, 79] on link "VAPES" at bounding box center [348, 78] width 53 height 19
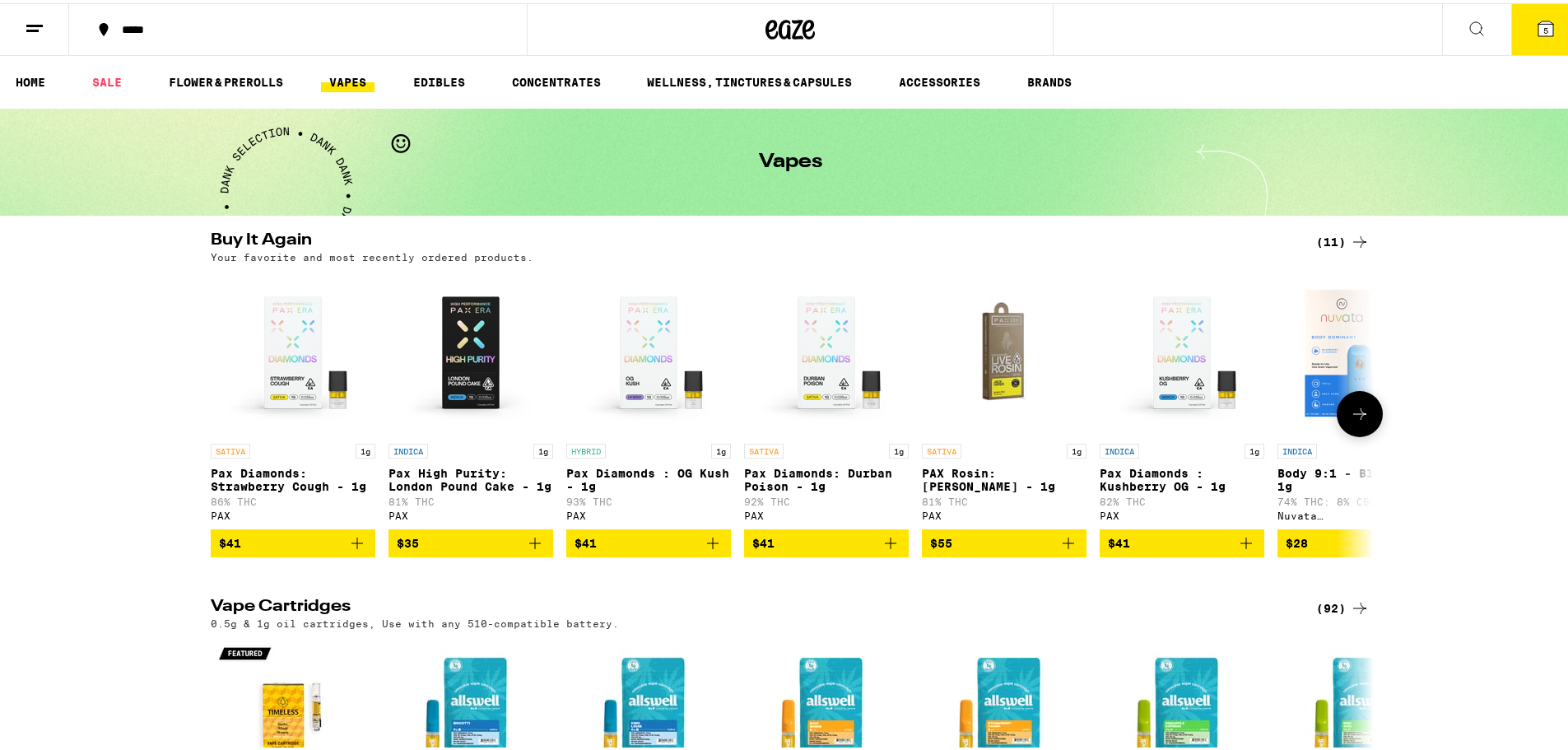
click at [1356, 410] on icon at bounding box center [1359, 410] width 19 height 19
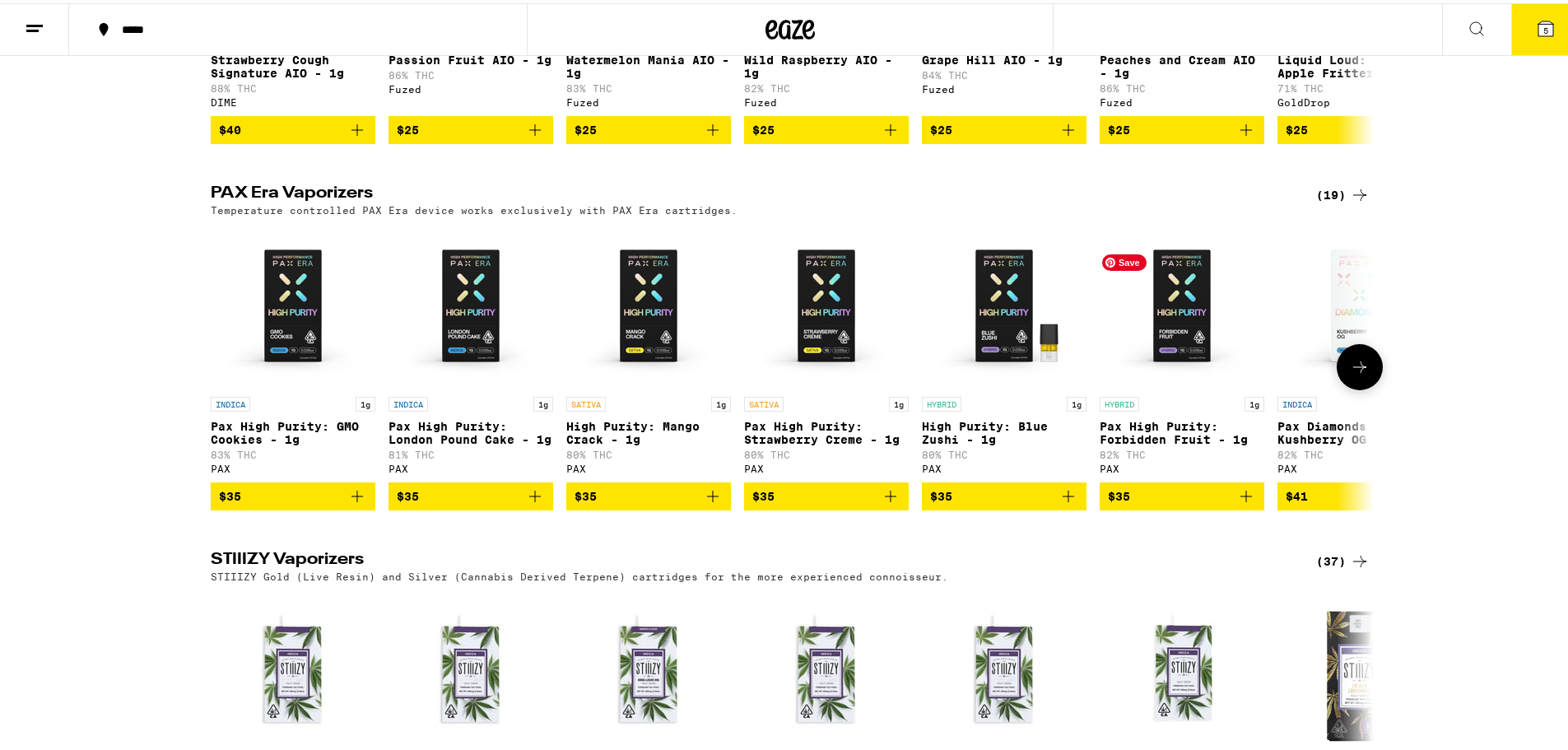
scroll to position [1153, 0]
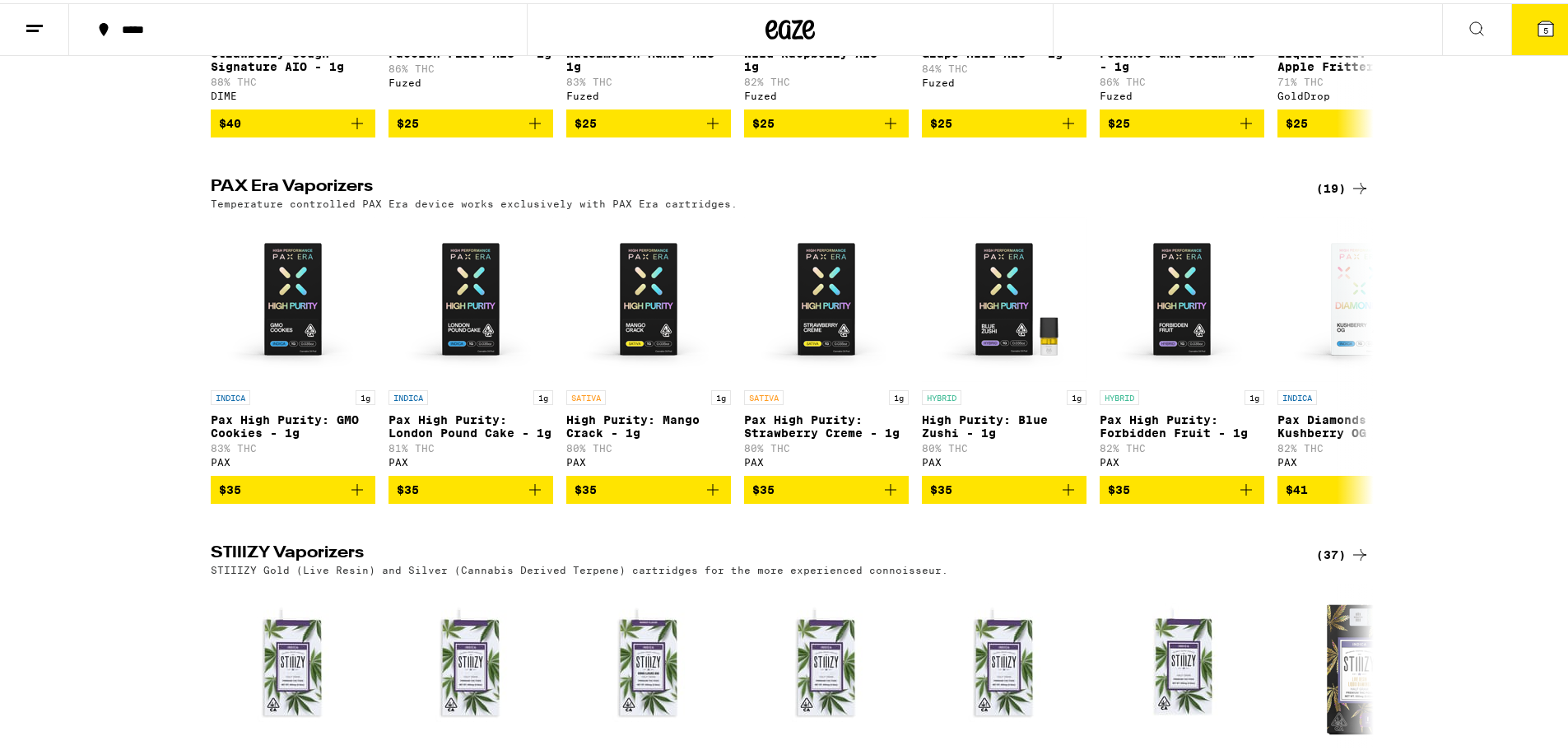
click at [1321, 195] on div "(19)" at bounding box center [1343, 185] width 53 height 19
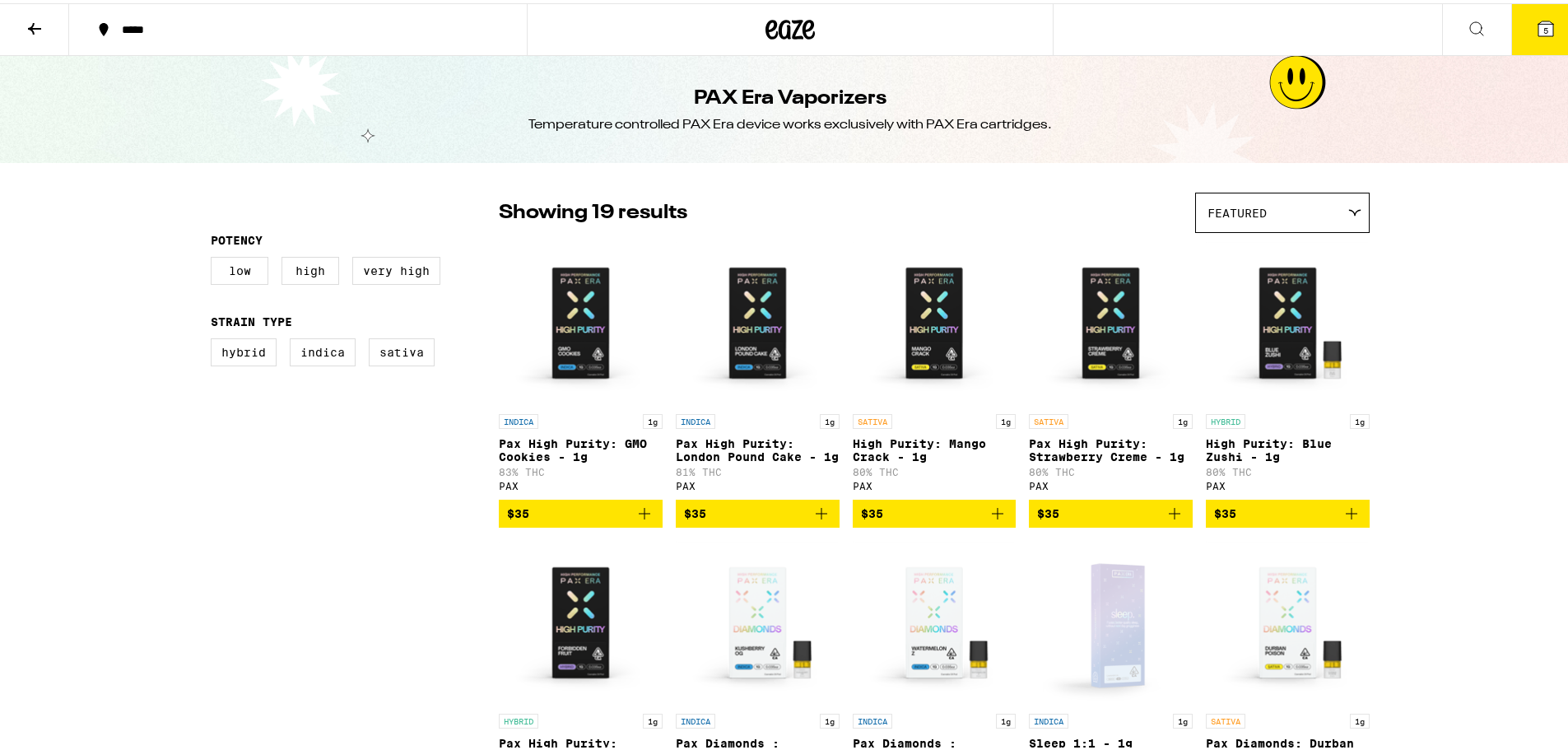
click at [1539, 29] on icon at bounding box center [1546, 26] width 15 height 15
